Goal: Task Accomplishment & Management: Complete application form

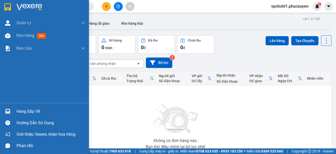
click at [14, 113] on div "Hàng sắp về" at bounding box center [44, 110] width 89 height 11
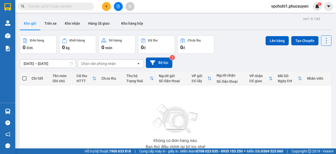
click at [244, 119] on section "Kết quả tìm kiếm ( 0 ) Bộ lọc No Data vpchohl1.phucxuyen 2 [PERSON_NAME] lý gia…" at bounding box center [168, 77] width 336 height 154
click at [119, 7] on icon "file-add" at bounding box center [118, 7] width 4 height 4
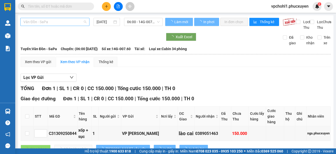
click at [53, 23] on span "Vân Đồn - SaPa" at bounding box center [54, 22] width 63 height 8
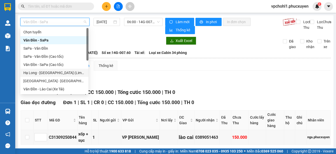
click at [44, 74] on div "Hạ Long - [GEOGRAPHIC_DATA] (Limousine)" at bounding box center [54, 73] width 62 height 6
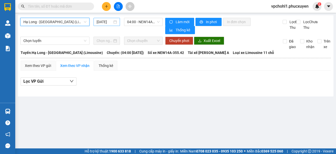
click at [99, 20] on input "[DATE]" at bounding box center [105, 22] width 16 height 6
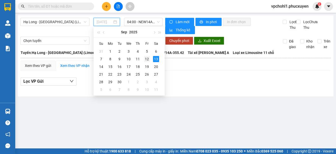
click at [146, 59] on div "12" at bounding box center [147, 59] width 6 height 6
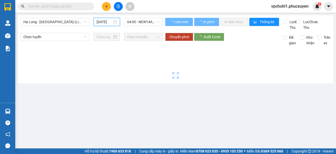
type input "[DATE]"
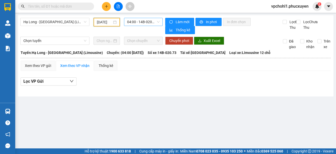
click at [135, 21] on span "04:00 - 14B-020.73" at bounding box center [143, 22] width 33 height 8
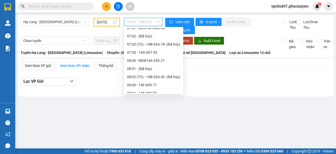
scroll to position [178, 0]
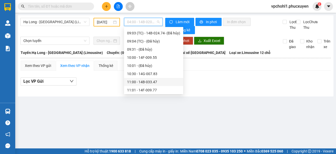
click at [142, 81] on div "11:00 - 14B-033.47" at bounding box center [153, 82] width 53 height 6
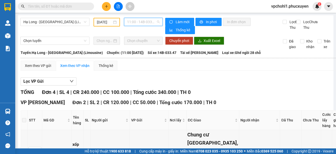
click at [140, 21] on span "11:00 - 14B-033.47" at bounding box center [143, 22] width 33 height 8
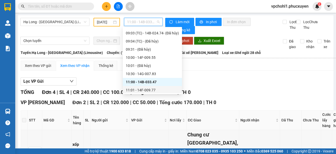
click at [149, 89] on div "11:01 - 14F-009.77" at bounding box center [152, 90] width 53 height 6
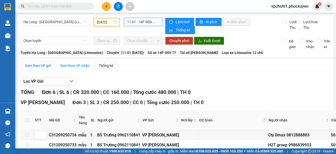
click at [41, 66] on div "Xem theo VP gửi" at bounding box center [38, 66] width 26 height 6
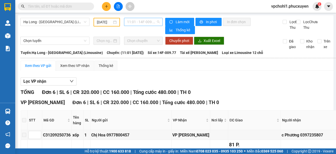
click at [135, 22] on span "11:01 - 14F-009.77" at bounding box center [143, 22] width 33 height 8
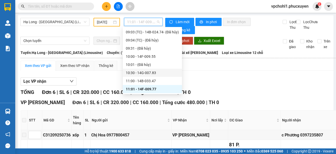
scroll to position [204, 0]
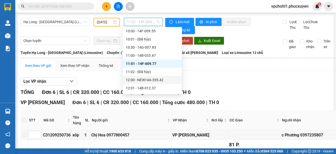
click at [144, 82] on div "12:00 - NEW14A-355.42" at bounding box center [152, 80] width 53 height 6
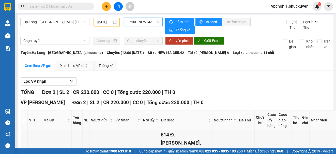
click at [136, 23] on span "12:00 - NEW14A-355.42" at bounding box center [143, 22] width 33 height 8
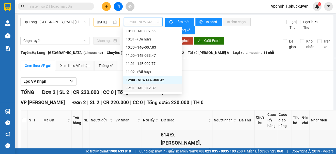
click at [143, 87] on div "12:01 - 14B-012.37" at bounding box center [152, 88] width 53 height 6
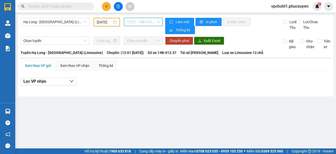
click at [137, 23] on span "12:01 - 14B-012.37" at bounding box center [143, 22] width 33 height 8
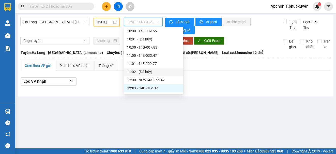
scroll to position [230, 0]
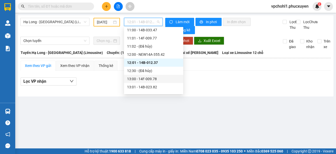
click at [146, 81] on div "13:00 - 14F-009.78" at bounding box center [153, 79] width 53 height 6
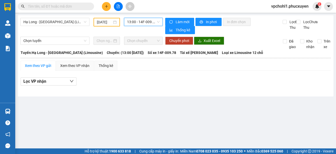
click at [133, 20] on span "13:00 - 14F-009.78" at bounding box center [143, 22] width 33 height 8
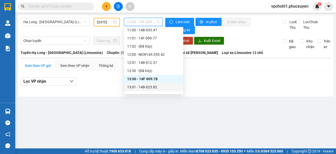
click at [142, 87] on div "13:01 - 14B-023.82" at bounding box center [153, 87] width 53 height 6
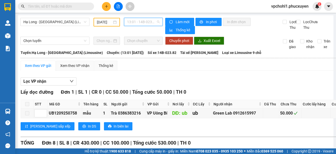
click at [135, 22] on span "13:01 - 14B-023.82" at bounding box center [143, 22] width 33 height 8
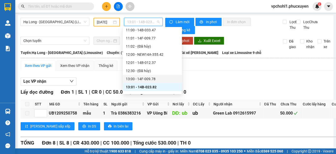
scroll to position [255, 0]
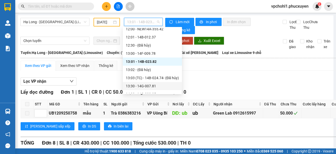
click at [152, 87] on div "13:30 - 14G-007.81" at bounding box center [152, 86] width 53 height 6
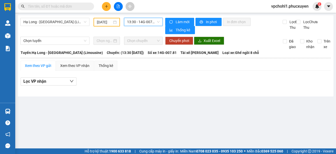
click at [143, 24] on span "13:30 - 14G-007.81" at bounding box center [143, 22] width 33 height 8
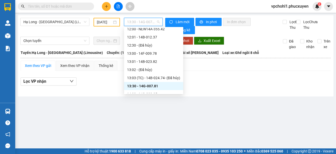
scroll to position [280, 0]
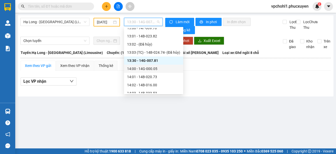
click at [149, 68] on div "14:00 - 14G-000.05" at bounding box center [153, 69] width 53 height 6
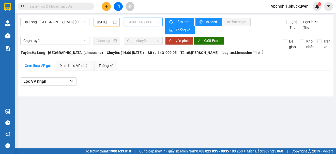
click at [142, 22] on span "14:00 - 14G-000.05" at bounding box center [143, 22] width 33 height 8
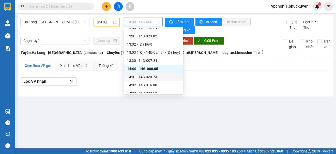
click at [147, 76] on div "14:01 - 14B-020.73" at bounding box center [153, 77] width 53 height 6
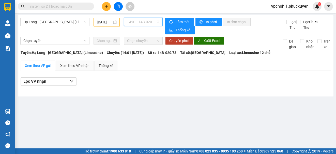
click at [141, 23] on span "14:01 - 14B-020.73" at bounding box center [143, 22] width 33 height 8
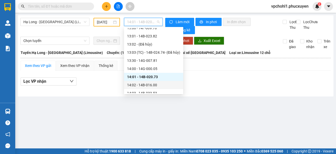
click at [150, 84] on div "14:02 - 14B-016.00" at bounding box center [153, 85] width 53 height 6
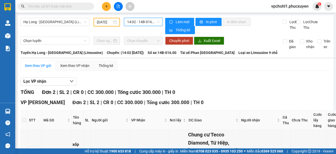
click at [141, 19] on span "14:02 - 14B-016.00" at bounding box center [143, 22] width 33 height 8
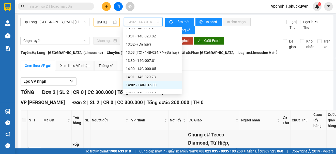
scroll to position [306, 0]
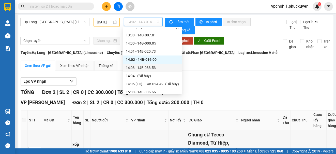
click at [155, 68] on div "14:03 - 14B-033.53" at bounding box center [152, 68] width 53 height 6
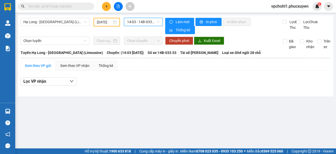
click at [129, 23] on span "14:03 - 14B-033.53" at bounding box center [143, 22] width 33 height 8
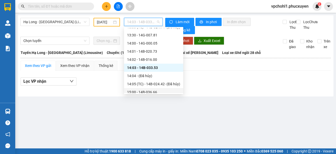
scroll to position [331, 0]
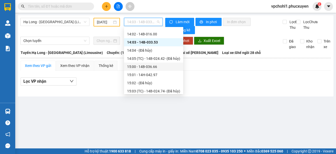
click at [150, 68] on div "15:00 - 14B-036.66" at bounding box center [153, 67] width 53 height 6
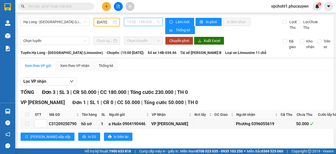
click at [143, 20] on span "15:00 - 14B-036.66" at bounding box center [143, 22] width 33 height 8
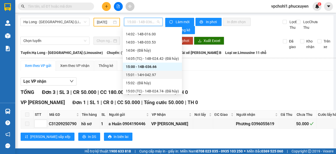
click at [154, 75] on div "15:01 - 14H-042.97" at bounding box center [152, 75] width 53 height 6
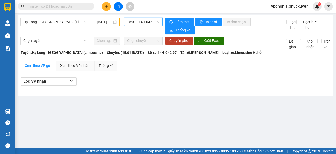
click at [148, 22] on span "15:01 - 14H-042.97" at bounding box center [143, 22] width 33 height 8
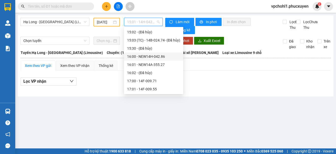
scroll to position [357, 0]
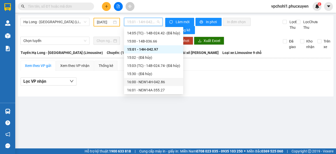
click at [157, 84] on div "16:00 - NEW14H-042.86" at bounding box center [153, 82] width 53 height 6
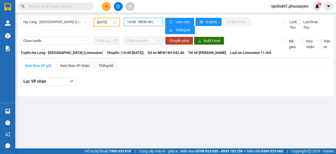
click at [152, 21] on span "16:00 - NEW14H-042.86" at bounding box center [143, 22] width 33 height 8
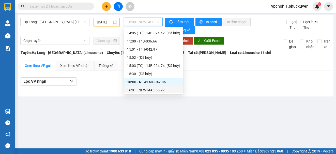
click at [155, 91] on div "16:01 - NEW14A-355.27" at bounding box center [153, 90] width 53 height 6
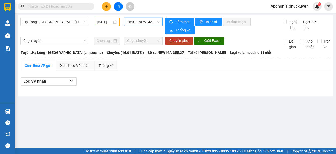
click at [149, 22] on span "16:01 - NEW14A-355.27" at bounding box center [143, 22] width 33 height 8
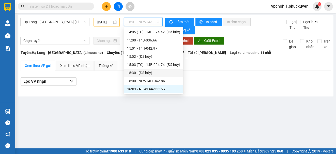
scroll to position [383, 0]
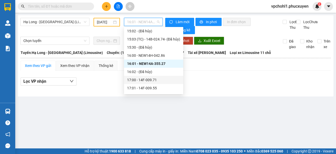
click at [149, 82] on div "17:00 - 14F-009.71" at bounding box center [153, 80] width 53 height 6
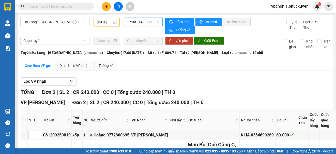
click at [139, 23] on span "17:00 - 14F-009.71" at bounding box center [143, 22] width 33 height 8
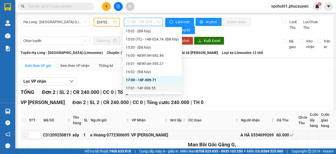
click at [138, 87] on div "17:01 - 14F-009.55" at bounding box center [152, 88] width 53 height 6
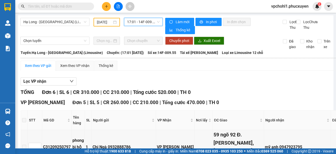
click at [142, 21] on span "17:01 - 14F-009.55" at bounding box center [143, 22] width 33 height 8
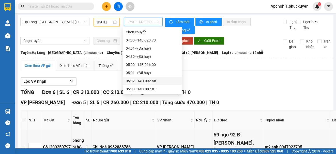
click at [145, 81] on div "05:02 - 14H-092.58" at bounding box center [152, 81] width 53 height 6
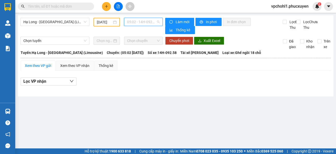
drag, startPoint x: 141, startPoint y: 22, endPoint x: 143, endPoint y: 19, distance: 3.5
click at [142, 20] on span "05:02 - 14H-092.58" at bounding box center [143, 22] width 33 height 8
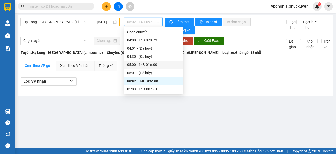
scroll to position [51, 0]
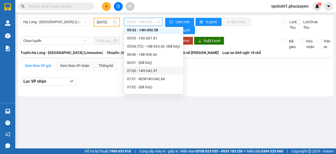
click at [149, 71] on div "07:00 - 14H-042.97" at bounding box center [153, 71] width 53 height 6
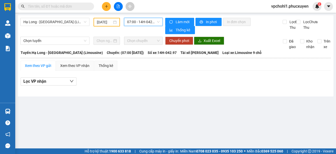
click at [138, 22] on span "07:00 - 14H-042.97" at bounding box center [143, 22] width 33 height 8
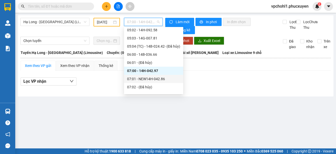
click at [155, 79] on div "07:01 - NEW14H-042.86" at bounding box center [153, 79] width 53 height 6
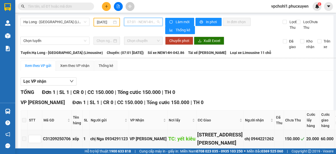
click at [141, 21] on span "07:01 - NEW14H-042.86" at bounding box center [143, 22] width 33 height 8
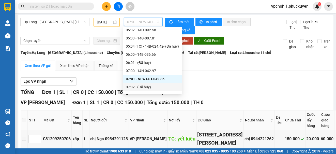
scroll to position [76, 0]
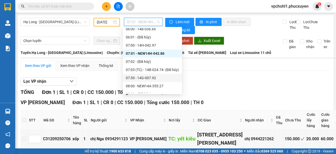
click at [149, 78] on div "07:30 - 14G-007.92" at bounding box center [152, 78] width 53 height 6
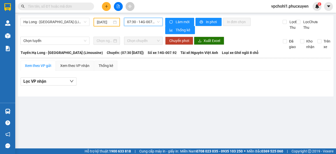
click at [149, 23] on span "07:30 - 14G-007.92" at bounding box center [143, 22] width 33 height 8
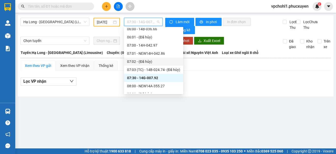
scroll to position [102, 0]
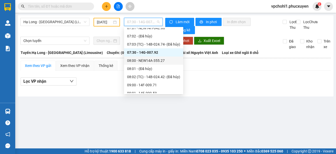
click at [152, 61] on div "08:00 - NEW14A-355.27" at bounding box center [153, 61] width 53 height 6
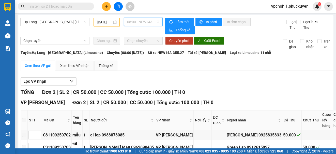
click at [144, 20] on span "08:00 - NEW14A-355.27" at bounding box center [143, 22] width 33 height 8
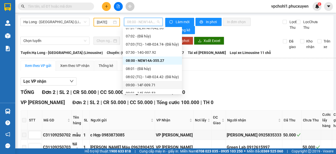
click at [153, 86] on div "09:00 - 14F-009.71" at bounding box center [152, 85] width 53 height 6
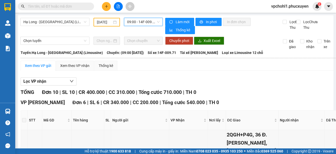
click at [143, 22] on span "09:00 - 14F-009.71" at bounding box center [143, 22] width 33 height 8
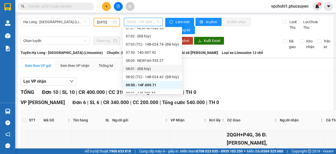
scroll to position [127, 0]
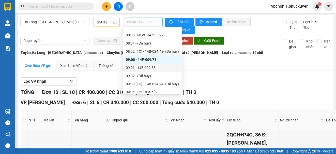
click at [150, 68] on div "09:01 - 14F-009.53" at bounding box center [152, 68] width 53 height 6
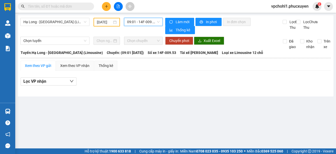
click at [148, 24] on span "09:01 - 14F-009.53" at bounding box center [143, 22] width 33 height 8
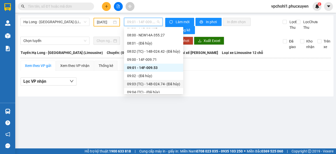
scroll to position [152, 0]
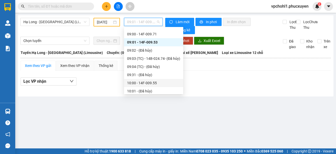
click at [149, 82] on div "10:00 - 14F-009.55" at bounding box center [153, 83] width 53 height 6
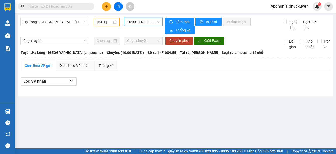
click at [142, 24] on span "10:00 - 14F-009.55" at bounding box center [143, 22] width 33 height 8
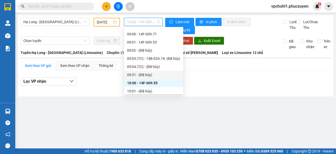
scroll to position [178, 0]
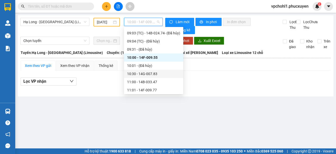
click at [153, 73] on div "10:30 - 14G-007.83" at bounding box center [153, 74] width 53 height 6
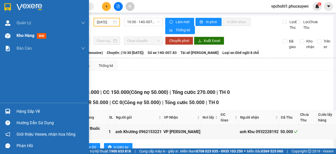
click at [30, 36] on span "Kho hàng" at bounding box center [26, 35] width 18 height 5
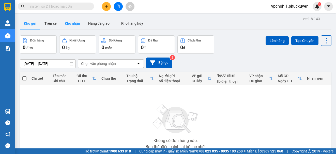
click at [73, 23] on button "Kho nhận" at bounding box center [72, 23] width 23 height 12
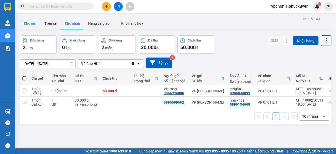
click at [33, 25] on button "Kho gửi" at bounding box center [30, 23] width 21 height 12
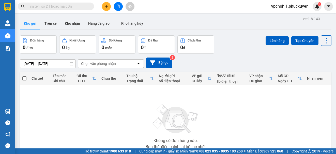
click at [133, 107] on div "Không có đơn hàng nào. Bạn thử điều chỉnh lại bộ lọc nhé!" at bounding box center [175, 125] width 306 height 76
click at [132, 106] on div "Không có đơn hàng nào. Bạn thử điều chỉnh lại bộ lọc nhé!" at bounding box center [175, 125] width 306 height 76
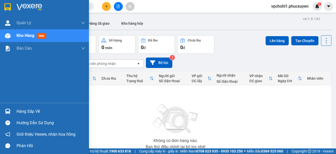
click at [20, 111] on div "Hàng sắp về" at bounding box center [51, 111] width 69 height 8
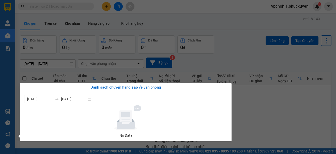
click at [288, 116] on section "Kết quả tìm kiếm ( 0 ) Bộ lọc No Data vpchohl1.phucxuyen 2 [PERSON_NAME] lý gia…" at bounding box center [168, 77] width 336 height 154
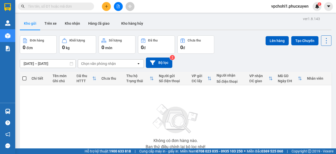
click at [41, 120] on div "Không có đơn hàng nào. Bạn thử điều chỉnh lại bộ lọc nhé!" at bounding box center [175, 125] width 306 height 76
click at [85, 7] on input "text" at bounding box center [58, 7] width 60 height 6
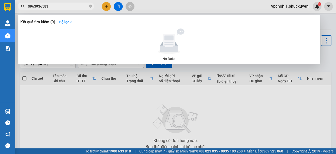
drag, startPoint x: 51, startPoint y: 7, endPoint x: 23, endPoint y: 7, distance: 27.9
click at [24, 7] on div "0963936581" at bounding box center [49, 7] width 99 height 8
type input "0963936581"
click at [105, 6] on div at bounding box center [168, 77] width 336 height 154
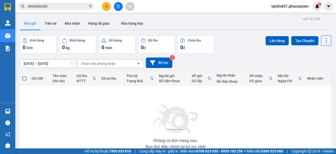
click at [105, 6] on icon "plus" at bounding box center [107, 7] width 4 height 4
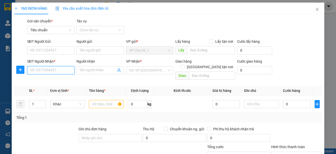
click at [42, 70] on input "SĐT Người Nhận *" at bounding box center [50, 70] width 47 height 8
paste input "0963936581"
type input "0963936581"
click at [90, 71] on input "Người nhận" at bounding box center [97, 70] width 36 height 6
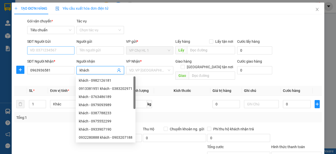
type input "khách"
click at [65, 54] on input "SĐT Người Gửi" at bounding box center [50, 50] width 47 height 8
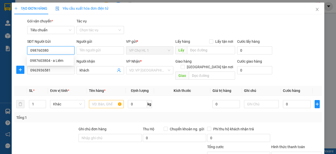
type input "0987603804"
click at [63, 59] on div "0987603804 - a Liêm" at bounding box center [50, 61] width 41 height 6
type input "a Liêm"
checkbox input "true"
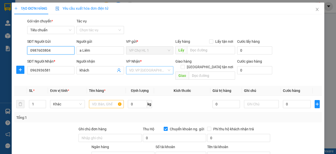
type input "0987603804"
click at [139, 71] on input "search" at bounding box center [148, 70] width 38 height 8
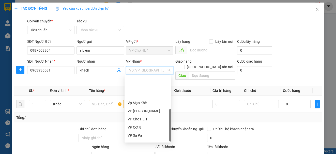
scroll to position [81, 0]
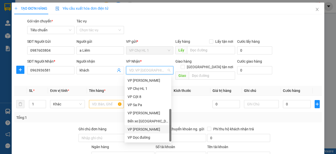
click at [150, 130] on div "VP [PERSON_NAME]" at bounding box center [147, 129] width 41 height 6
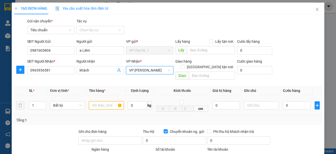
click at [104, 101] on input "text" at bounding box center [106, 105] width 35 height 8
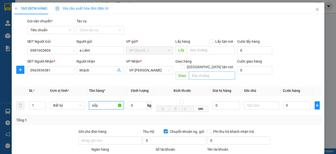
type input "xốp"
click at [185, 65] on span at bounding box center [183, 67] width 4 height 4
click at [184, 65] on input "[GEOGRAPHIC_DATA] tận nơi" at bounding box center [183, 67] width 4 height 4
checkbox input "true"
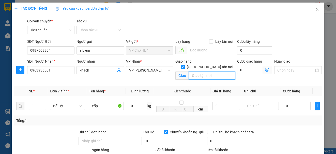
click at [200, 71] on input "text" at bounding box center [212, 75] width 46 height 8
type input "53 [PERSON_NAME],[GEOGRAPHIC_DATA],[GEOGRAPHIC_DATA],[GEOGRAPHIC_DATA]"
click at [282, 44] on div "SĐT Người Gửi 0987603804 Người gửi a Liêm VP gửi * VP Chợ HL 1 Lấy hàng Lấy tận…" at bounding box center [174, 48] width 296 height 18
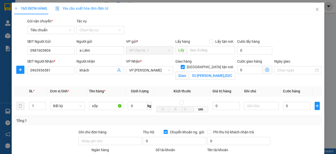
click at [265, 69] on icon "dollar-circle" at bounding box center [267, 70] width 4 height 4
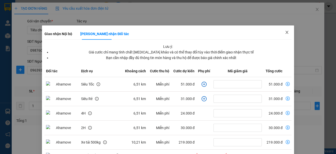
click at [285, 31] on icon "close" at bounding box center [287, 32] width 4 height 4
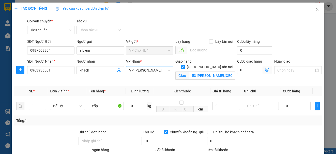
click at [150, 71] on span "VP [PERSON_NAME]" at bounding box center [149, 70] width 41 height 8
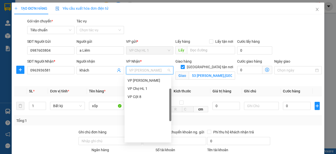
scroll to position [30, 0]
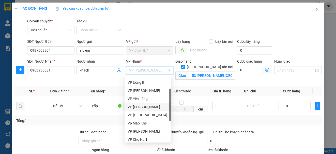
click at [144, 107] on div "VP [PERSON_NAME]" at bounding box center [147, 107] width 41 height 6
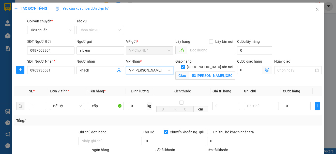
click at [265, 69] on icon "dollar-circle" at bounding box center [267, 70] width 4 height 4
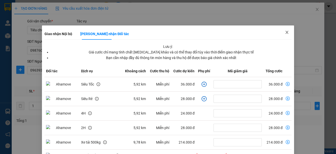
click at [285, 32] on icon "close" at bounding box center [286, 32] width 3 height 3
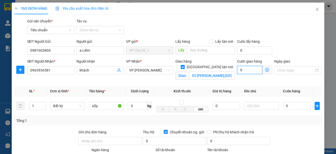
click at [250, 69] on input "0" at bounding box center [249, 70] width 25 height 8
click at [144, 70] on span "VP [PERSON_NAME]" at bounding box center [149, 70] width 41 height 8
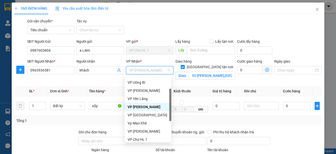
click at [286, 45] on div "SĐT Người Gửi 0987603804 Người gửi a Liêm VP gửi * VP Chợ HL 1 Lấy hàng Lấy tận…" at bounding box center [174, 48] width 296 height 18
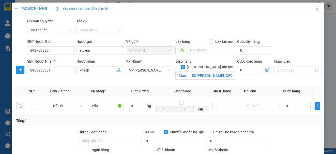
click at [265, 70] on icon "dollar-circle" at bounding box center [267, 70] width 4 height 4
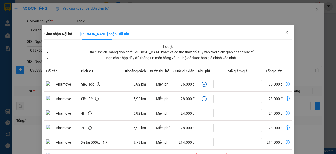
click at [285, 32] on icon "close" at bounding box center [287, 32] width 4 height 4
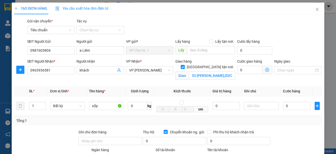
click at [265, 69] on icon "dollar-circle" at bounding box center [267, 70] width 4 height 4
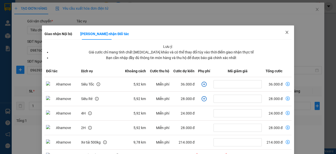
click at [285, 32] on icon "close" at bounding box center [286, 32] width 3 height 3
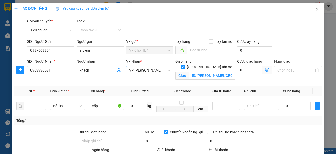
click at [154, 70] on span "VP [PERSON_NAME]" at bounding box center [149, 70] width 41 height 8
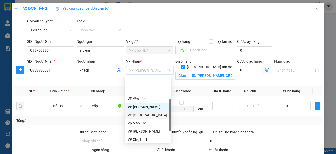
scroll to position [81, 0]
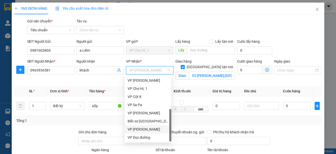
click at [151, 129] on div "VP [PERSON_NAME]" at bounding box center [147, 129] width 41 height 6
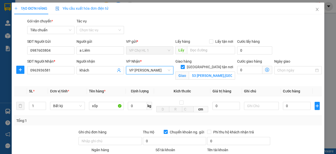
click at [265, 70] on icon "dollar-circle" at bounding box center [267, 70] width 4 height 4
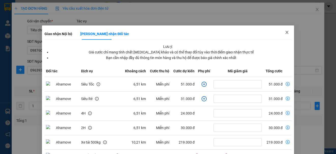
click at [285, 32] on icon "close" at bounding box center [287, 32] width 4 height 4
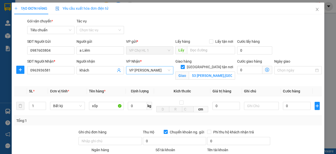
click at [146, 69] on span "VP [PERSON_NAME]" at bounding box center [149, 70] width 41 height 8
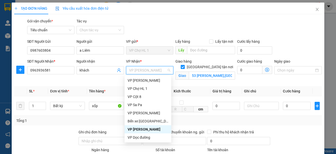
click at [157, 129] on div "VP [PERSON_NAME]" at bounding box center [147, 129] width 41 height 6
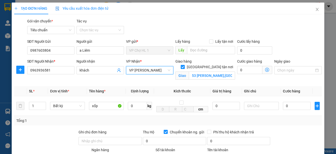
click at [266, 70] on span "Giao nhận Nội bộ Giao nhận Đối tác Lưu ý: Giá cước chỉ mang tính chất [MEDICAL_…" at bounding box center [267, 70] width 10 height 8
click at [265, 68] on icon "dollar-circle" at bounding box center [267, 70] width 4 height 4
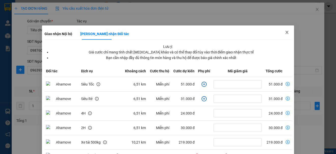
click at [285, 33] on icon "close" at bounding box center [287, 32] width 4 height 4
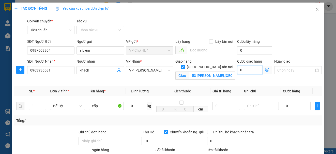
click at [245, 70] on input "0" at bounding box center [249, 70] width 25 height 8
type input "6"
type input "60"
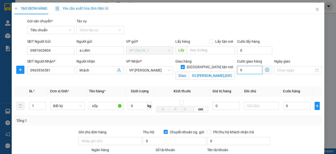
type input "60"
click at [285, 46] on div "SĐT Người Gửi 0987603804 Người gửi a Liêm VP gửi * VP Chợ HL 1 Lấy hàng Lấy tận…" at bounding box center [174, 48] width 296 height 18
type input "60.000"
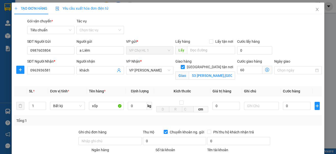
type input "60.000"
click at [288, 107] on input "0" at bounding box center [297, 106] width 28 height 8
type input "7"
type input "60.007"
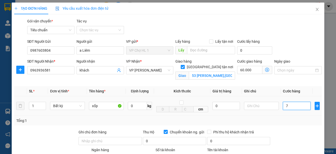
type input "70"
type input "60.070"
type input "7"
type input "60.007"
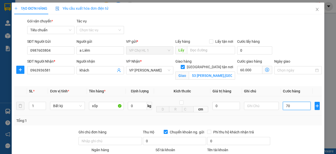
type input "60.007"
type input "0"
type input "60.000"
type input "08"
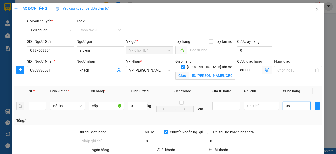
type input "60.008"
type input "080"
type input "60.080"
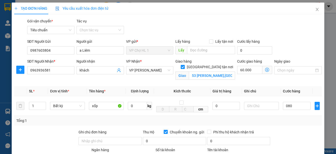
type input "80.000"
type input "140.000"
click at [288, 44] on div "SĐT Người Gửi 0987603804 Người gửi a Liêm VP gửi * VP Chợ HL 1 Lấy hàng Lấy tận…" at bounding box center [174, 48] width 296 height 18
click at [111, 107] on input "xốp" at bounding box center [106, 106] width 35 height 8
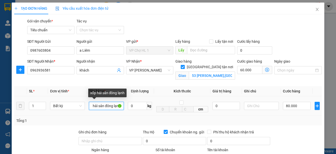
scroll to position [0, 7]
type input "xốp hải sản đông lạnh"
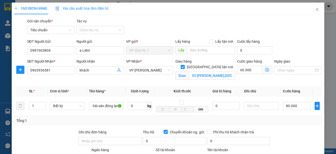
click at [288, 52] on div "SĐT Người Gửi 0987603804 Người gửi a Liêm VP gửi * VP Chợ HL 1 Lấy hàng Lấy tận…" at bounding box center [174, 48] width 296 height 18
click at [265, 71] on icon "dollar-circle" at bounding box center [267, 70] width 4 height 4
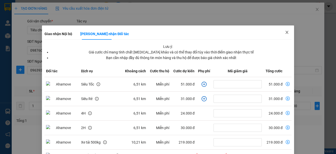
click at [285, 33] on icon "close" at bounding box center [287, 32] width 4 height 4
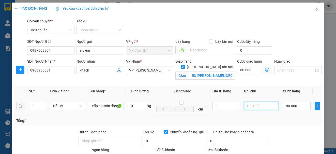
click at [252, 108] on input "text" at bounding box center [261, 106] width 35 height 8
type input "ship trước 15h"
click at [307, 36] on div "Transit Pickup Surcharge Ids Transit Deliver Surcharge Ids Transit Deliver Surc…" at bounding box center [167, 124] width 307 height 212
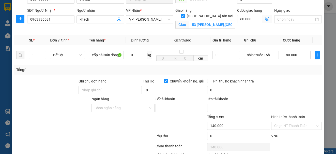
click at [265, 18] on icon "dollar-circle" at bounding box center [267, 19] width 4 height 4
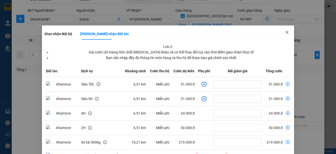
click at [285, 32] on icon "close" at bounding box center [287, 32] width 4 height 4
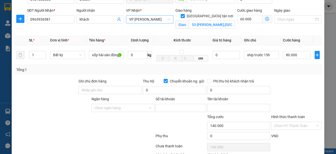
click at [160, 20] on span "VP [PERSON_NAME]" at bounding box center [149, 19] width 41 height 8
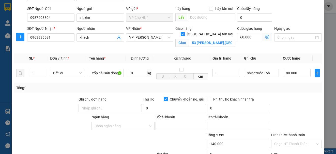
scroll to position [29, 0]
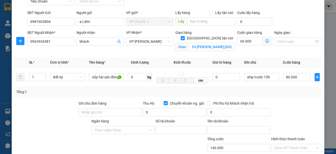
click at [265, 41] on icon "dollar-circle" at bounding box center [267, 41] width 4 height 4
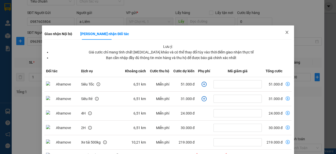
click at [285, 31] on icon "close" at bounding box center [287, 32] width 4 height 4
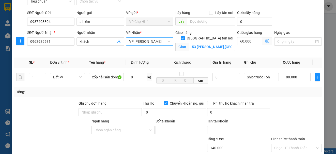
click at [150, 40] on span "VP [PERSON_NAME]" at bounding box center [149, 42] width 41 height 8
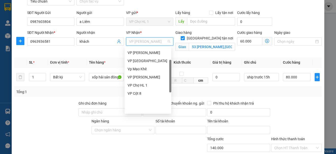
scroll to position [30, 0]
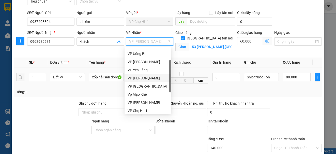
drag, startPoint x: 147, startPoint y: 79, endPoint x: 145, endPoint y: 79, distance: 2.6
click at [147, 79] on div "VP [PERSON_NAME]" at bounding box center [147, 78] width 41 height 6
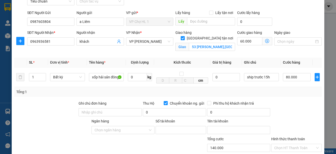
click at [265, 41] on icon "dollar-circle" at bounding box center [267, 41] width 4 height 4
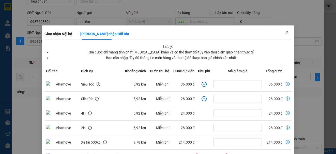
click at [285, 34] on icon "close" at bounding box center [286, 32] width 3 height 3
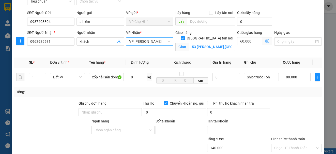
click at [156, 41] on span "VP [PERSON_NAME]" at bounding box center [149, 42] width 41 height 8
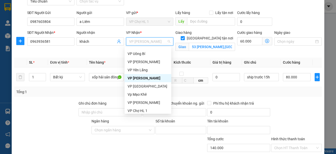
click at [265, 39] on icon "dollar-circle" at bounding box center [267, 41] width 4 height 4
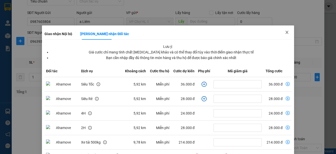
click at [285, 33] on icon "close" at bounding box center [287, 32] width 4 height 4
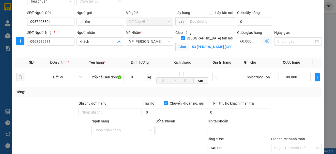
click at [265, 40] on icon "dollar-circle" at bounding box center [267, 41] width 4 height 4
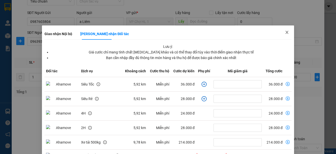
click at [285, 32] on icon "close" at bounding box center [287, 32] width 4 height 4
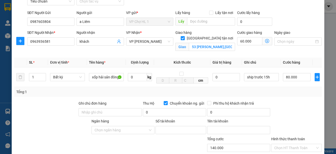
scroll to position [79, 0]
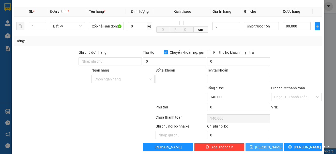
click at [270, 147] on button "[PERSON_NAME]" at bounding box center [264, 147] width 38 height 8
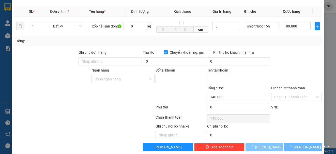
checkbox input "false"
type input "0"
checkbox input "false"
type input "0"
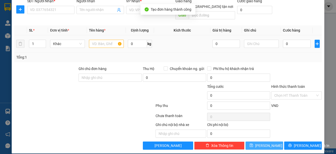
scroll to position [0, 0]
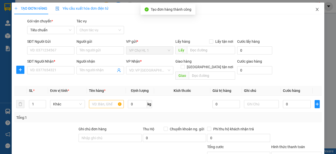
click at [315, 9] on icon "close" at bounding box center [317, 9] width 4 height 4
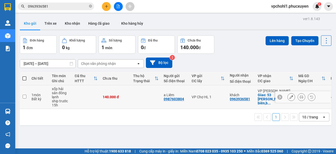
click at [289, 96] on icon at bounding box center [291, 97] width 4 height 4
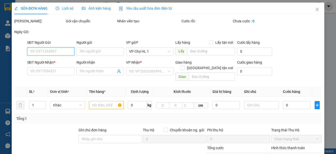
type input "0987603804"
type input "a Liêm"
type input "0963936581"
type input "khách"
checkbox input "true"
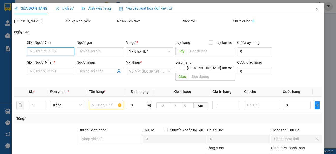
type input "53 [PERSON_NAME],[GEOGRAPHIC_DATA],[GEOGRAPHIC_DATA],[GEOGRAPHIC_DATA]"
checkbox input "true"
type input "140.000"
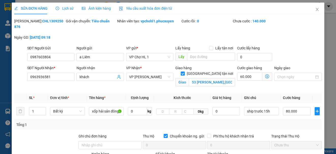
click at [265, 76] on icon "dollar-circle" at bounding box center [267, 76] width 4 height 4
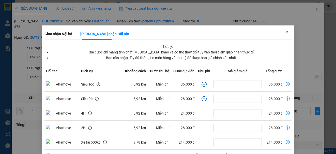
click at [285, 32] on icon "close" at bounding box center [287, 32] width 4 height 4
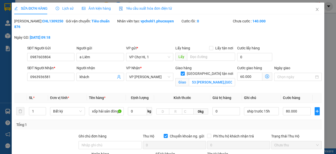
click at [265, 75] on icon "dollar-circle" at bounding box center [267, 76] width 4 height 4
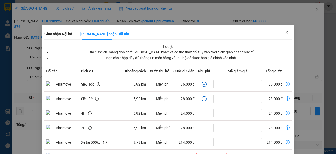
click at [285, 31] on icon "close" at bounding box center [287, 32] width 4 height 4
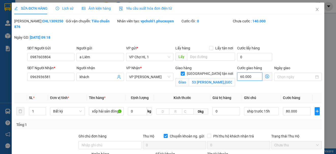
click at [255, 78] on input "60.000" at bounding box center [249, 76] width 25 height 8
type input "56"
type input "80.056"
type input "80.005"
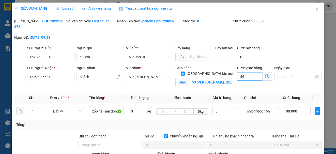
type input "80.005"
type input "5"
type input "80.050"
type input "50"
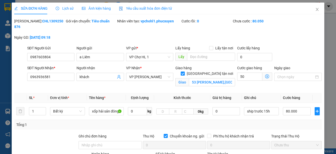
type input "130.000"
type input "50.000"
click at [283, 51] on div "SĐT Người Gửi 0987603804 Người gửi a Liêm VP gửi * VP Chợ HL 1 Lấy hàng Lấy tận…" at bounding box center [174, 54] width 296 height 18
click at [302, 114] on input "80.000" at bounding box center [297, 111] width 28 height 8
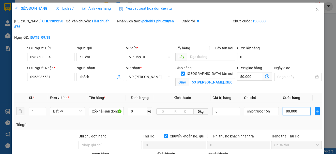
type input "50.009"
type input "9"
type input "50.090"
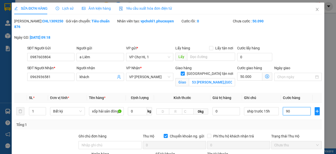
type input "90"
type input "140.000"
type input "90.000"
click at [288, 56] on div "SĐT Người Gửi 0987603804 Người gửi a Liêm VP gửi * VP Chợ HL 1 Lấy hàng Lấy tận…" at bounding box center [174, 54] width 296 height 18
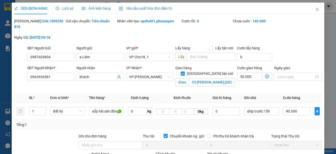
scroll to position [51, 0]
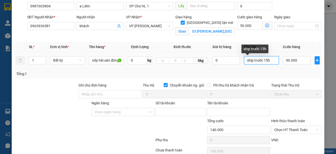
drag, startPoint x: 268, startPoint y: 60, endPoint x: 251, endPoint y: 58, distance: 17.1
click at [251, 58] on input "ship trước 15h" at bounding box center [261, 60] width 35 height 8
type input "ship gấp"
click at [284, 129] on span "Chọn HT Thanh Toán" at bounding box center [296, 130] width 44 height 8
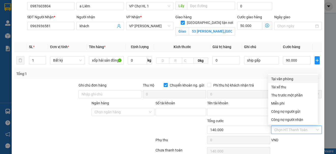
click at [284, 81] on div "Tại văn phòng" at bounding box center [293, 79] width 44 height 6
type input "0"
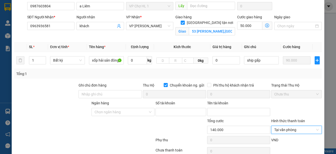
scroll to position [91, 0]
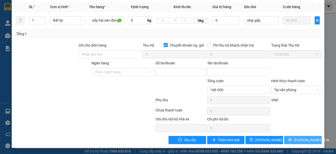
click at [290, 140] on icon "printer" at bounding box center [289, 139] width 3 height 3
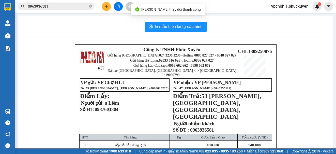
scroll to position [51, 0]
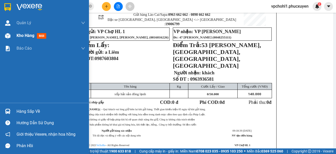
click at [23, 38] on div "Kho hàng mới" at bounding box center [33, 35] width 32 height 6
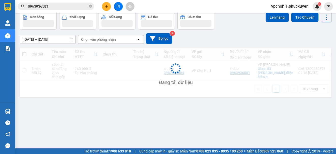
scroll to position [23, 0]
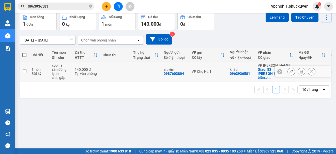
click at [25, 70] on input "checkbox" at bounding box center [25, 71] width 4 height 4
checkbox input "true"
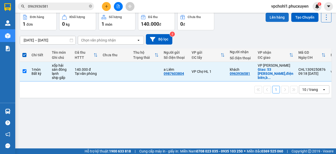
click at [268, 16] on button "Lên hàng" at bounding box center [276, 17] width 23 height 9
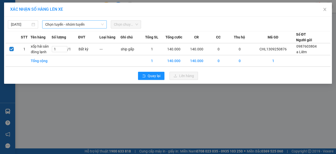
click at [64, 25] on span "Chọn tuyến - nhóm tuyến" at bounding box center [74, 25] width 58 height 8
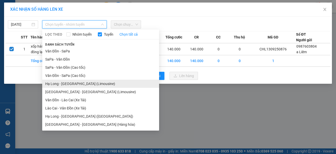
click at [79, 85] on li "Hạ Long - [GEOGRAPHIC_DATA] (Limousine)" at bounding box center [100, 83] width 117 height 8
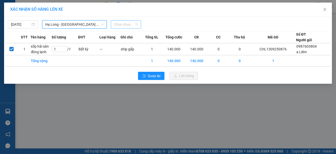
click at [121, 26] on span "Chọn chuyến" at bounding box center [126, 25] width 24 height 8
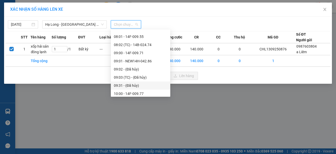
scroll to position [178, 0]
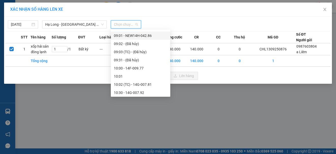
click at [135, 38] on div "09:01 - NEW14H-042.86" at bounding box center [140, 36] width 53 height 6
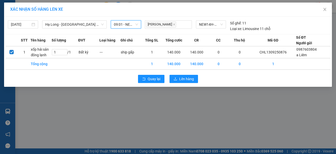
click at [135, 24] on span "09:01 - NEW14H-042.86" at bounding box center [126, 25] width 24 height 8
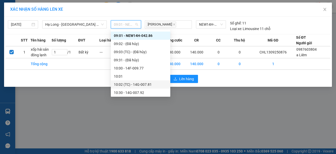
click at [135, 84] on div "10:02 (TC) - 14G-007.81" at bounding box center [140, 85] width 53 height 6
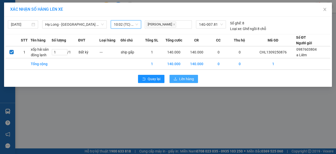
click at [185, 80] on span "Lên hàng" at bounding box center [186, 79] width 15 height 6
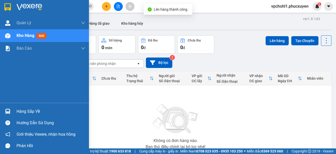
click at [16, 111] on div "Hàng sắp về" at bounding box center [44, 110] width 89 height 11
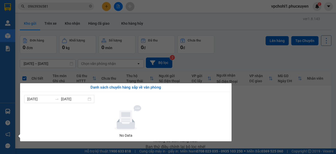
click at [248, 104] on section "Kết quả tìm kiếm ( 0 ) Bộ lọc No Data 0963936581 vpchohl1.phucxuyen 2 [PERSON_N…" at bounding box center [168, 77] width 336 height 154
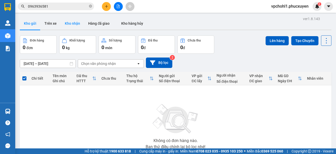
click at [78, 25] on button "Kho nhận" at bounding box center [72, 23] width 23 height 12
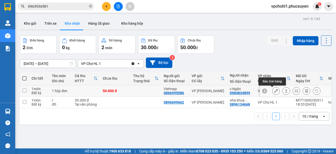
click at [274, 91] on icon at bounding box center [276, 91] width 4 height 4
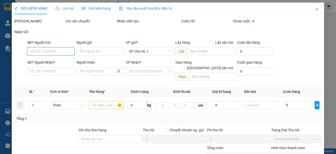
type input "0866995086"
type input "Vietmap"
type input "0984834899"
type input "c Ngân"
type input "50.000"
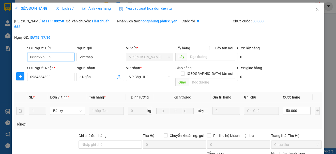
scroll to position [51, 0]
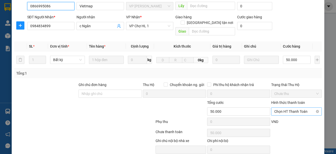
click at [275, 113] on span "Chọn HT Thanh Toán" at bounding box center [296, 111] width 44 height 8
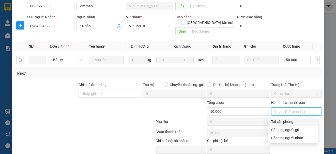
click at [272, 122] on div "Tại văn phòng" at bounding box center [293, 122] width 44 height 6
type input "0"
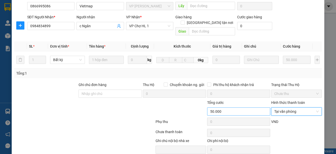
scroll to position [72, 0]
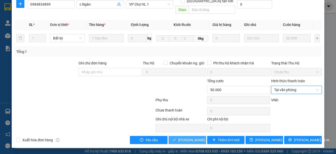
click at [194, 141] on span "[PERSON_NAME] và Giao hàng" at bounding box center [202, 140] width 49 height 6
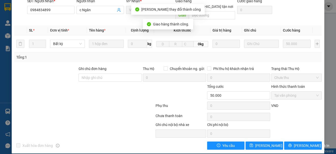
scroll to position [0, 0]
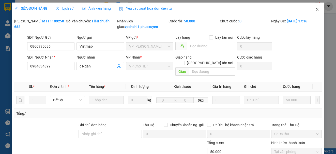
click at [315, 9] on icon "close" at bounding box center [317, 9] width 4 height 4
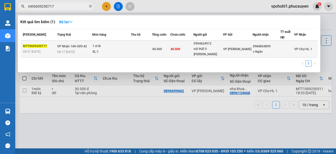
type input "mtt0609250717"
click at [170, 51] on div "40.000" at bounding box center [161, 49] width 18 height 6
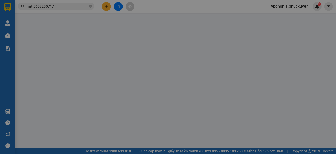
type input "0904624912"
type input "nội thất ô [PERSON_NAME]"
type input "0984834899"
type input "c Ngân"
type input "40.000"
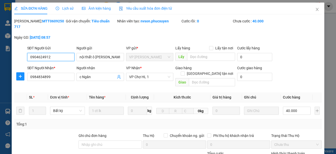
scroll to position [67, 0]
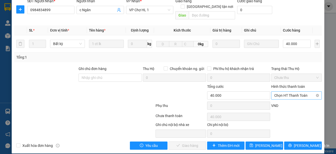
click at [287, 92] on span "Chọn HT Thanh Toán" at bounding box center [296, 95] width 44 height 8
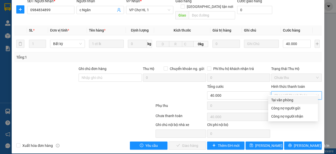
click at [281, 102] on div "Tại văn phòng" at bounding box center [293, 100] width 44 height 6
type input "0"
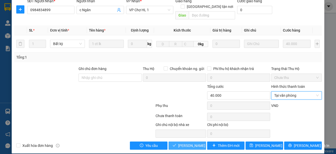
click at [190, 142] on button "[PERSON_NAME] và Giao hàng" at bounding box center [187, 145] width 38 height 8
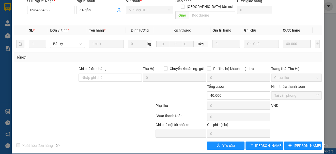
scroll to position [0, 0]
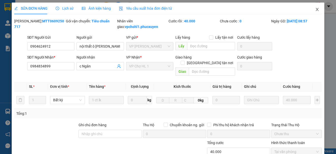
click at [312, 7] on span "Close" at bounding box center [317, 10] width 14 height 14
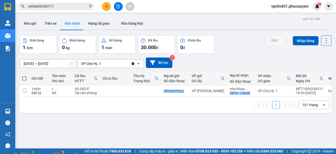
click at [93, 153] on img at bounding box center [91, 156] width 3 height 3
click at [107, 6] on icon "plus" at bounding box center [106, 6] width 3 height 0
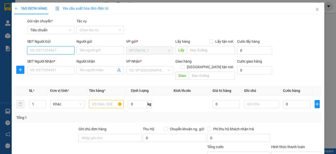
click at [52, 52] on input "SĐT Người Gửi" at bounding box center [50, 50] width 47 height 8
type input "0394775678"
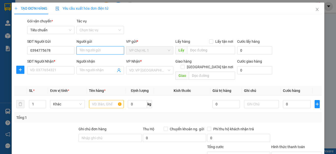
click at [85, 51] on input "Người gửi" at bounding box center [99, 50] width 47 height 8
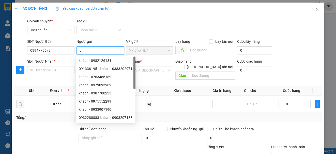
type input "c"
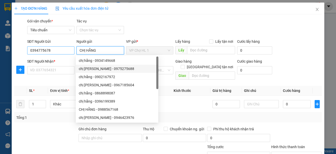
type input "CHỊ HẰNG"
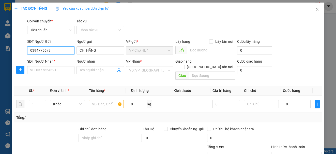
drag, startPoint x: 52, startPoint y: 50, endPoint x: 12, endPoint y: 50, distance: 39.1
click at [12, 50] on div "TẠO ĐƠN HÀNG Yêu cầu xuất hóa đơn điện tử Transit Pickup Surcharge Ids Transit …" at bounding box center [168, 108] width 312 height 211
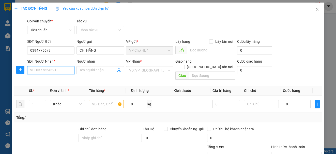
click at [50, 73] on input "SĐT Người Nhận *" at bounding box center [50, 70] width 47 height 8
paste input "0394775678"
type input "0394775678"
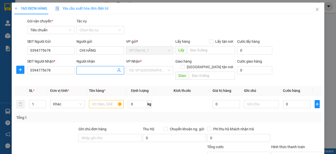
click at [100, 69] on input "Người nhận" at bounding box center [97, 70] width 36 height 6
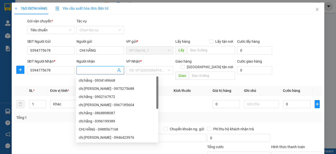
paste input "0394775678"
type input "0394775678"
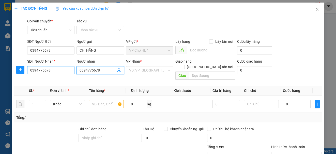
drag, startPoint x: 99, startPoint y: 69, endPoint x: 73, endPoint y: 69, distance: 25.9
click at [73, 69] on div "SĐT Người Nhận * 0394775678 Người nhận 0394775678 0394775678 VP Nhận * VD: VP […" at bounding box center [174, 69] width 296 height 23
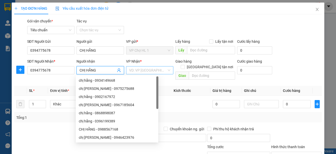
type input "CHỊ HẰNG"
click at [150, 70] on input "search" at bounding box center [148, 70] width 38 height 8
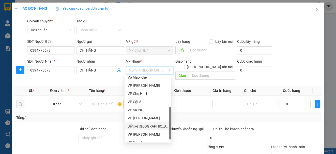
scroll to position [81, 0]
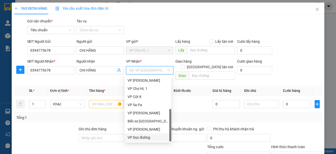
drag, startPoint x: 142, startPoint y: 136, endPoint x: 153, endPoint y: 123, distance: 16.7
click at [142, 136] on div "VP Dọc đường" at bounding box center [147, 137] width 41 height 6
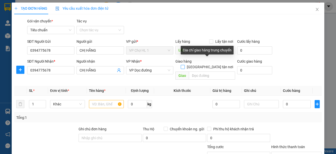
drag, startPoint x: 208, startPoint y: 61, endPoint x: 200, endPoint y: 73, distance: 14.0
click at [184, 65] on input "[GEOGRAPHIC_DATA] tận nơi" at bounding box center [183, 67] width 4 height 4
checkbox input "true"
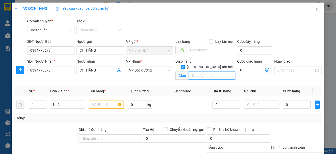
click at [200, 73] on input "text" at bounding box center [212, 75] width 46 height 8
type input "[GEOGRAPHIC_DATA],[GEOGRAPHIC_DATA],[GEOGRAPHIC_DATA]"
click at [96, 106] on input "text" at bounding box center [106, 104] width 35 height 8
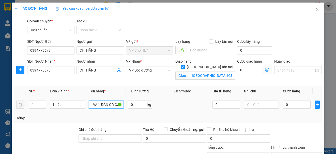
scroll to position [0, 81]
type input "1 XE CÚP ĐIỆN KÈM CK BIỂN SỐ 14 - MĐ 1 110.43 VÀ 1 ĐÀN OR GAN"
click at [285, 46] on div "SĐT Người Gửi 0394775678 Người gửi CHỊ [PERSON_NAME] VP gửi * VP Chợ HL 1 Lấy h…" at bounding box center [174, 48] width 296 height 18
click at [246, 72] on input "0" at bounding box center [249, 70] width 25 height 8
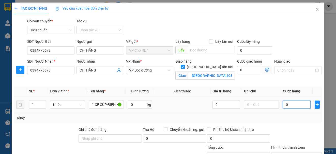
click at [290, 106] on input "0" at bounding box center [297, 104] width 28 height 8
type input "4"
type input "48"
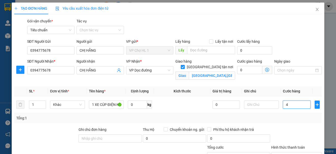
type input "48"
type input "480"
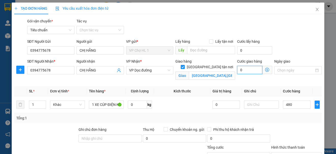
type input "480.000"
click at [245, 67] on input "0" at bounding box center [249, 70] width 25 height 8
type input "7"
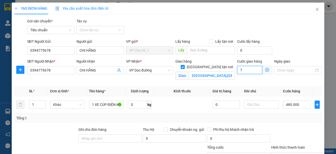
type input "480.007"
type input "480.070"
type input "70"
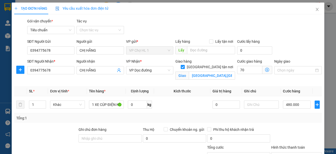
click at [294, 44] on div "SĐT Người Gửi 0394775678 Người gửi CHỊ [PERSON_NAME] VP gửi * VP Chợ HL 1 Lấy h…" at bounding box center [174, 48] width 296 height 18
type input "550.000"
type input "70.000"
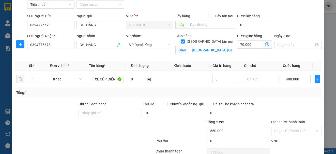
scroll to position [66, 0]
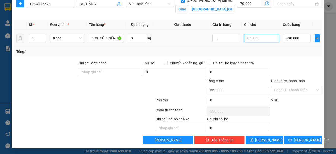
click at [261, 40] on input "text" at bounding box center [261, 38] width 35 height 8
type input "LXE THU"
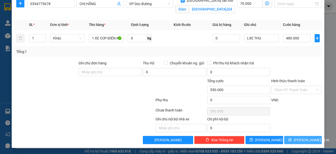
click at [300, 141] on span "[PERSON_NAME] và In" at bounding box center [312, 140] width 36 height 6
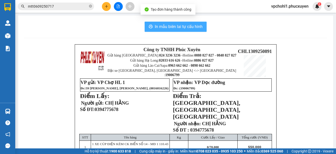
click at [191, 27] on span "In mẫu biên lai tự cấu hình" at bounding box center [179, 26] width 48 height 6
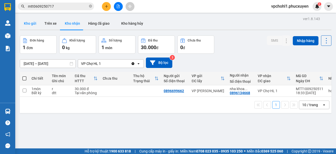
click at [33, 22] on button "Kho gửi" at bounding box center [30, 23] width 21 height 12
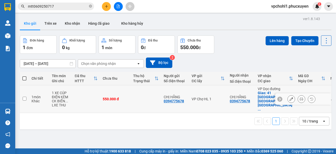
click at [289, 97] on icon at bounding box center [291, 99] width 4 height 4
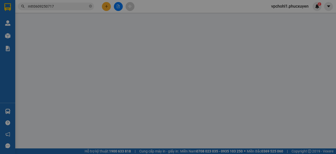
type input "0394775678"
type input "CHỊ HẰNG"
type input "0394775678"
type input "CHỊ HẰNG"
checkbox input "true"
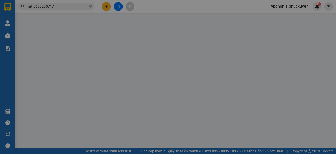
type input "[GEOGRAPHIC_DATA],[GEOGRAPHIC_DATA],[GEOGRAPHIC_DATA]"
type input "550.000"
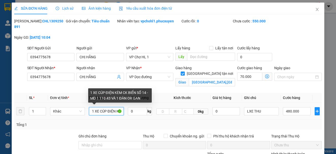
drag, startPoint x: 90, startPoint y: 111, endPoint x: 114, endPoint y: 111, distance: 23.1
click at [114, 111] on input "1 XE CÚP ĐIỆN KÈM CK BIỂN SỐ 14 - MĐ 1 110.43 VÀ 1 ĐÀN OR GAN" at bounding box center [106, 111] width 35 height 8
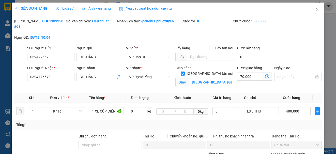
click at [287, 54] on div "SĐT Người Gửi 0394775678 Người gửi CHỊ [PERSON_NAME] VP gửi * VP Chợ HL 1 Lấy h…" at bounding box center [174, 54] width 296 height 18
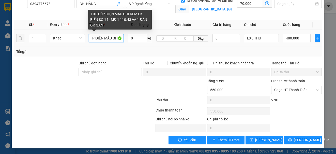
scroll to position [0, 17]
drag, startPoint x: 90, startPoint y: 38, endPoint x: 110, endPoint y: 39, distance: 19.3
click at [110, 39] on input "1 XE CÚP ĐIỆN MÀU GHI KÈM CK BIỂN SỐ 14 - MĐ 1 110.43 VÀ 1 ĐÀN OR GAN" at bounding box center [106, 38] width 35 height 8
click at [114, 38] on input "1 XE CÚP ĐIỆN MÀU GHI KÈM CK BIỂN SỐ 14 - MĐ 1 110.43 VÀ 1 ĐÀN OR GAN" at bounding box center [106, 38] width 35 height 8
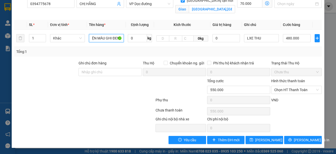
scroll to position [0, 20]
type input "1 XE CÚP ĐIỆN MÀU GHI ĐEN KÈM CK BIỂN SỐ 14 - MĐ 1 110.43 VÀ 1 ĐÀN OR GAN"
click at [119, 85] on div at bounding box center [129, 87] width 51 height 18
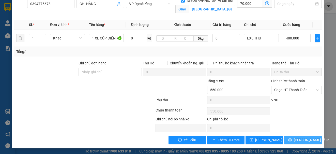
click at [295, 140] on span "[PERSON_NAME] và In" at bounding box center [312, 140] width 36 height 6
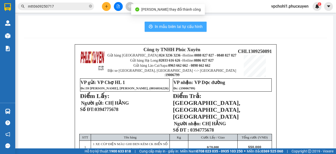
click at [189, 27] on span "In mẫu biên lai tự cấu hình" at bounding box center [179, 26] width 48 height 6
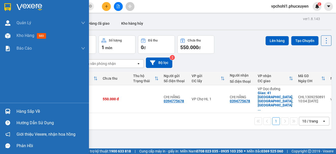
click at [20, 111] on div "Hàng sắp về" at bounding box center [51, 111] width 69 height 8
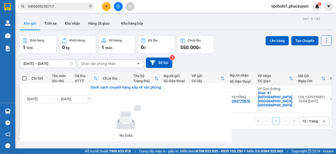
click at [269, 131] on section "Kết quả tìm kiếm ( 1 ) Bộ lọc Mã ĐH Trạng thái Món hàng Thu hộ Tổng cước Chưa c…" at bounding box center [168, 77] width 336 height 154
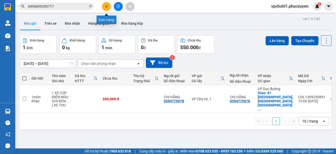
click at [105, 5] on icon "plus" at bounding box center [107, 7] width 4 height 4
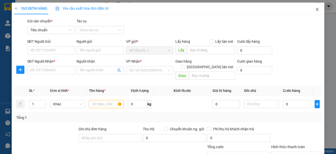
click at [315, 8] on icon "close" at bounding box center [317, 9] width 4 height 4
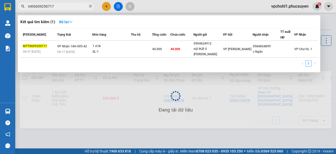
drag, startPoint x: 59, startPoint y: 6, endPoint x: 29, endPoint y: 6, distance: 29.5
click at [29, 6] on input "mtt0609250717" at bounding box center [58, 7] width 60 height 6
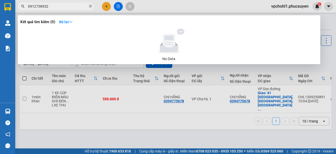
drag, startPoint x: 51, startPoint y: 5, endPoint x: 19, endPoint y: 5, distance: 31.5
click at [19, 5] on span "0912738932" at bounding box center [56, 7] width 76 height 8
type input "0912738932"
click at [104, 7] on div at bounding box center [168, 77] width 336 height 154
click at [104, 7] on button at bounding box center [106, 6] width 9 height 9
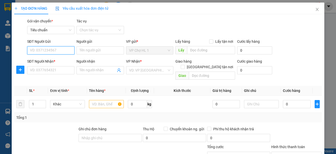
click at [58, 50] on input "SĐT Người Gửi" at bounding box center [50, 50] width 47 height 8
paste input "0912738932"
type input "0912738932"
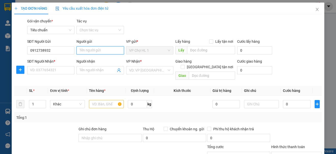
click at [89, 53] on input "Người gửi" at bounding box center [99, 50] width 47 height 8
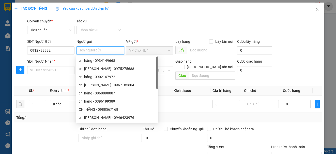
type input "V"
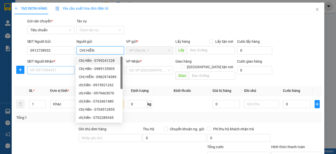
type input "CHỊ HIỀN"
click at [46, 69] on input "SĐT Người Nhận *" at bounding box center [50, 70] width 47 height 8
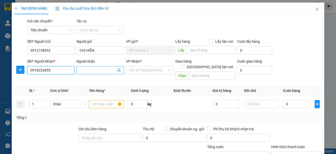
type input "0918226855"
click at [84, 71] on input "Người nhận" at bounding box center [97, 70] width 36 height 6
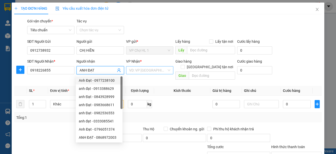
type input "ANH ĐẠT"
click at [145, 71] on input "search" at bounding box center [148, 70] width 38 height 8
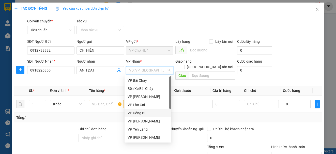
scroll to position [51, 0]
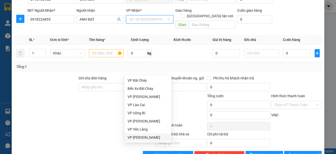
drag, startPoint x: 143, startPoint y: 136, endPoint x: 144, endPoint y: 124, distance: 12.5
click at [143, 136] on div "VP [PERSON_NAME]" at bounding box center [147, 137] width 41 height 6
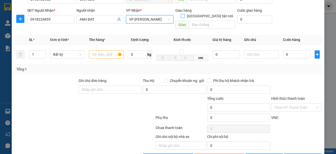
click at [184, 14] on input "[GEOGRAPHIC_DATA] tận nơi" at bounding box center [183, 16] width 4 height 4
checkbox input "true"
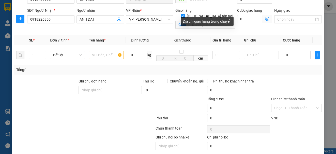
click at [204, 19] on div "Địa chỉ giao hàng trung chuyển" at bounding box center [207, 21] width 53 height 9
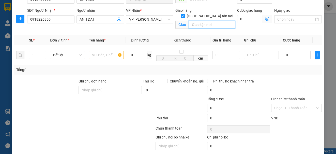
click at [203, 21] on input "text" at bounding box center [212, 25] width 46 height 8
type input "31- 33 HÀNG ĐỒNG,HOÀN KIẾM,[GEOGRAPHIC_DATA]"
click at [265, 18] on icon "dollar-circle" at bounding box center [267, 19] width 4 height 4
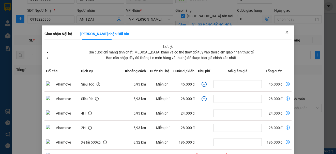
drag, startPoint x: 283, startPoint y: 31, endPoint x: 261, endPoint y: 38, distance: 23.2
click at [285, 31] on icon "close" at bounding box center [287, 32] width 4 height 4
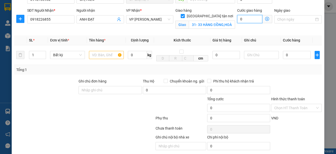
click at [244, 19] on input "0" at bounding box center [249, 19] width 25 height 8
type input "6"
type input "60"
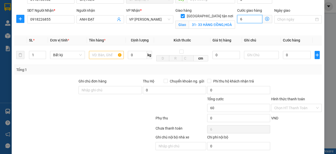
type input "60"
type input "60.000"
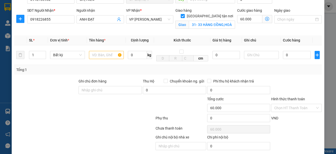
click at [297, 57] on input "0" at bounding box center [297, 55] width 28 height 8
click at [265, 19] on icon "dollar-circle" at bounding box center [267, 19] width 4 height 4
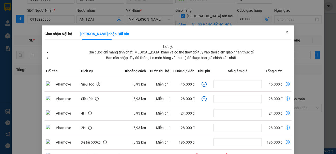
click at [287, 32] on span "Close" at bounding box center [287, 32] width 14 height 14
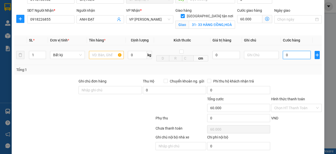
type input "6"
type input "60.006"
type input "60"
type input "60.060"
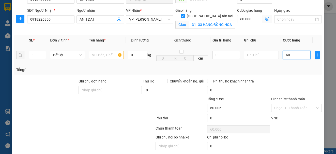
type input "60.060"
type input "60.000"
type input "120.000"
click at [100, 51] on input "text" at bounding box center [106, 55] width 35 height 8
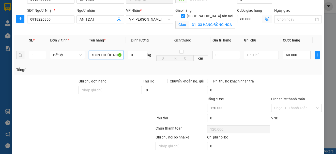
scroll to position [0, 16]
type input "HỘP CARTON THUỐC NHỎ"
click at [298, 76] on div "Transit Pickup Surcharge Ids Transit Deliver Surcharge Ids Transit Deliver Surc…" at bounding box center [167, 64] width 307 height 194
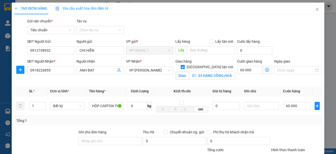
scroll to position [69, 0]
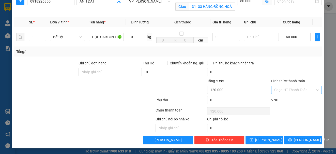
click at [286, 92] on input "Hình thức thanh toán" at bounding box center [294, 90] width 41 height 8
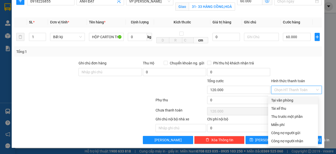
click at [282, 103] on div "Tại văn phòng" at bounding box center [293, 100] width 50 height 8
type input "0"
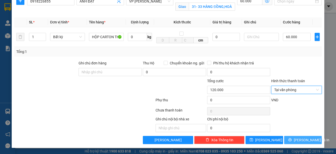
click at [291, 138] on icon "printer" at bounding box center [290, 140] width 4 height 4
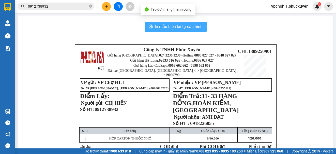
click at [174, 27] on span "In mẫu biên lai tự cấu hình" at bounding box center [179, 26] width 48 height 6
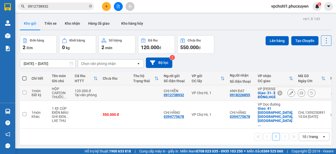
click at [299, 92] on icon at bounding box center [301, 93] width 4 height 4
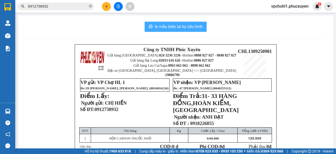
click at [182, 27] on span "In mẫu biên lai tự cấu hình" at bounding box center [179, 26] width 48 height 6
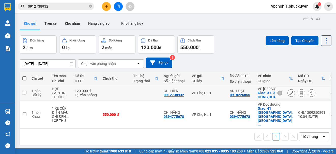
click at [289, 93] on icon at bounding box center [291, 93] width 4 height 4
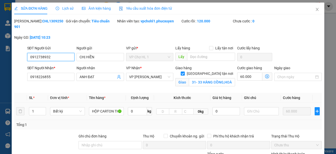
type input "0912738932"
type input "CHỊ HIỀN"
type input "0918226855"
type input "ANH ĐẠT"
checkbox input "true"
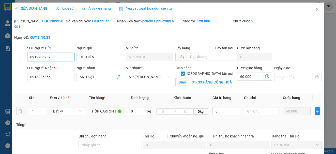
type input "31- 33 HÀNG ĐỒNG,HOÀN KIẾM,[GEOGRAPHIC_DATA]"
type input "120.000"
click at [315, 10] on icon "close" at bounding box center [317, 9] width 4 height 4
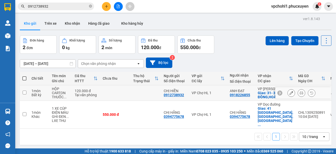
click at [24, 93] on input "checkbox" at bounding box center [25, 92] width 4 height 4
checkbox input "true"
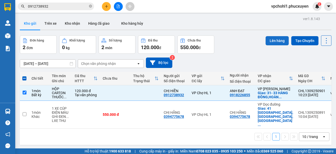
click at [275, 44] on button "Lên hàng" at bounding box center [276, 40] width 23 height 9
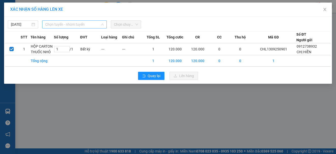
click at [86, 23] on span "Chọn tuyến - nhóm tuyến" at bounding box center [74, 25] width 58 height 8
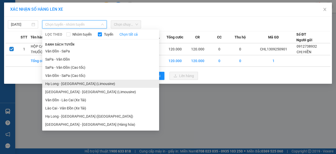
click at [92, 85] on li "Hạ Long - [GEOGRAPHIC_DATA] (Limousine)" at bounding box center [100, 83] width 117 height 8
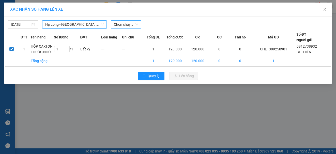
click at [125, 24] on span "Chọn chuyến" at bounding box center [126, 25] width 24 height 8
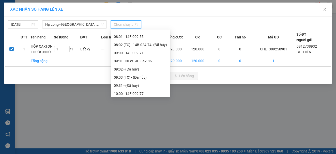
scroll to position [203, 0]
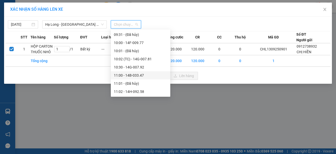
click at [133, 76] on div "11:00 - 14B-033.47" at bounding box center [140, 75] width 53 height 6
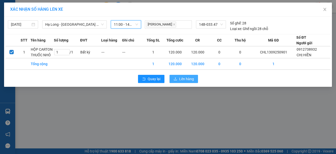
click at [189, 80] on span "Lên hàng" at bounding box center [186, 79] width 15 height 6
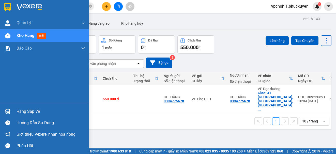
click at [27, 114] on div "Hàng sắp về" at bounding box center [51, 111] width 69 height 8
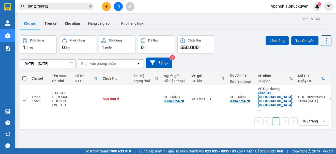
click at [298, 133] on section "Kết quả tìm kiếm ( 0 ) Bộ lọc No Data 0912738932 vpchohl1.phucxuyen 2 [PERSON_N…" at bounding box center [168, 77] width 336 height 154
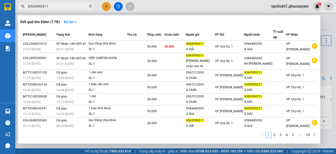
type input "0365990311"
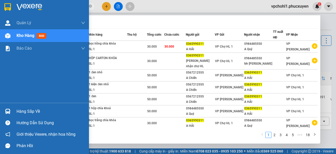
click at [23, 113] on div "Hàng sắp về" at bounding box center [51, 111] width 69 height 8
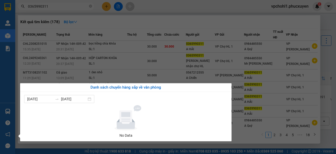
click at [250, 133] on section "Kết quả tìm kiếm ( 178 ) Bộ lọc Mã ĐH Trạng thái Món hàng Thu hộ Tổng cước Chưa…" at bounding box center [168, 77] width 336 height 154
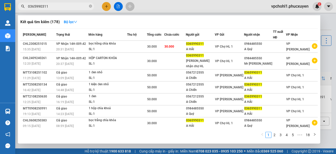
click at [325, 62] on div at bounding box center [168, 77] width 336 height 154
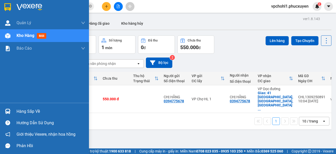
click at [14, 115] on div "Hàng sắp về" at bounding box center [44, 110] width 89 height 11
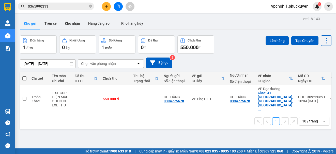
click at [268, 141] on section "Kết quả tìm kiếm ( 178 ) Bộ lọc Mã ĐH Trạng thái Món hàng Thu hộ Tổng cước Chưa…" at bounding box center [168, 77] width 336 height 154
click at [117, 7] on icon "file-add" at bounding box center [118, 7] width 4 height 4
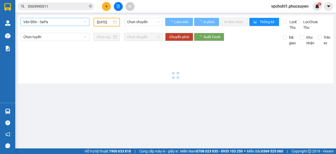
type input "[DATE]"
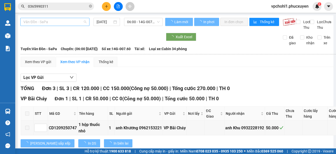
click at [54, 24] on span "Vân Đồn - SaPa" at bounding box center [54, 22] width 63 height 8
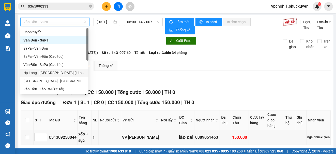
click at [67, 73] on div "Hạ Long - [GEOGRAPHIC_DATA] (Limousine)" at bounding box center [54, 73] width 62 height 6
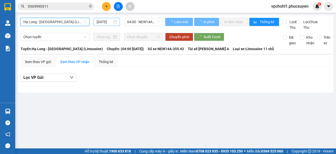
click at [99, 23] on input "[DATE]" at bounding box center [105, 22] width 16 height 6
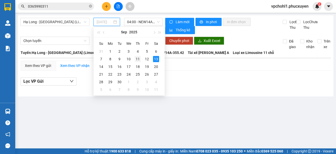
click at [136, 59] on div "11" at bounding box center [138, 59] width 6 height 6
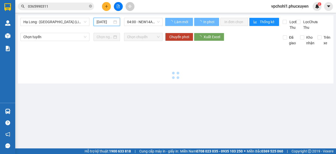
type input "[DATE]"
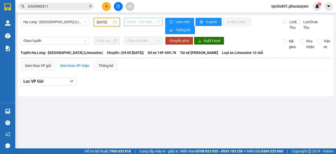
click at [141, 23] on span "04:00 - 14F-009.78" at bounding box center [143, 22] width 33 height 8
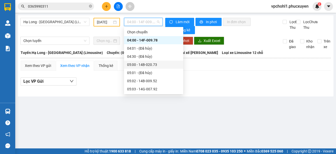
click at [140, 64] on div "05:00 - 14B-020.73" at bounding box center [153, 65] width 53 height 6
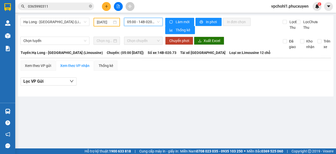
click at [138, 22] on span "05:00 - 14B-020.73" at bounding box center [143, 22] width 33 height 8
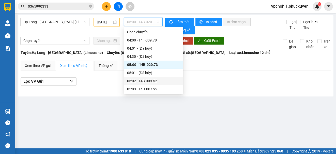
click at [152, 82] on div "05:02 - 14B-009.52" at bounding box center [153, 81] width 53 height 6
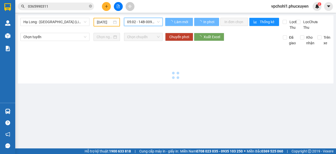
click at [147, 25] on span "05:02 - 14B-009.52" at bounding box center [143, 22] width 33 height 8
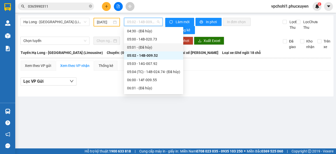
scroll to position [51, 0]
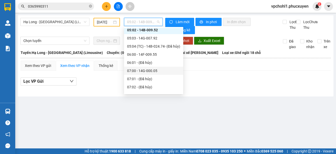
click at [146, 71] on div "07:00 - 14G-000.05" at bounding box center [153, 71] width 53 height 6
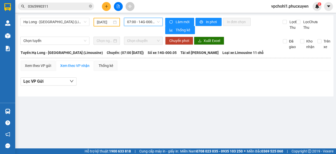
click at [142, 23] on span "07:00 - 14G-000.05" at bounding box center [143, 22] width 33 height 8
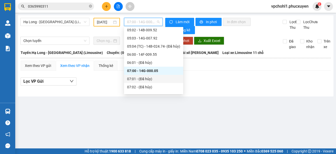
scroll to position [76, 0]
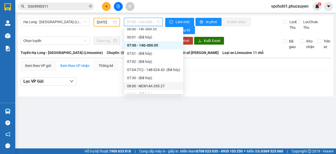
click at [158, 87] on div "08:00 - NEW14A-355.27" at bounding box center [153, 86] width 53 height 6
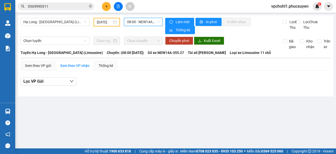
click at [141, 21] on span "08:00 - NEW14A-355.27" at bounding box center [143, 22] width 33 height 8
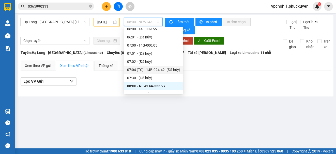
scroll to position [102, 0]
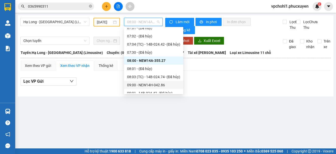
click at [154, 87] on div "09:00 - NEW14H-042.86" at bounding box center [153, 85] width 53 height 6
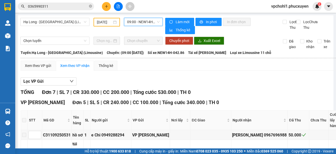
click at [138, 24] on span "09:00 - NEW14H-042.86" at bounding box center [143, 22] width 33 height 8
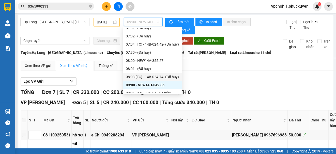
scroll to position [127, 0]
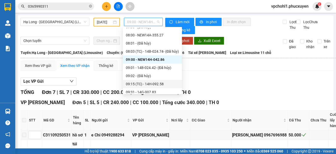
click at [156, 83] on div "09:15 (TC) - 14H-092.58" at bounding box center [152, 84] width 53 height 6
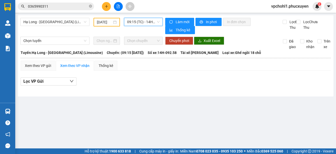
click at [142, 23] on span "09:15 (TC) - 14H-092.58" at bounding box center [143, 22] width 33 height 8
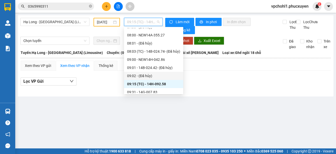
scroll to position [152, 0]
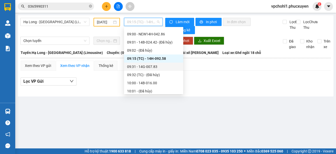
click at [153, 66] on div "09:31 - 14G-007.83" at bounding box center [153, 67] width 53 height 6
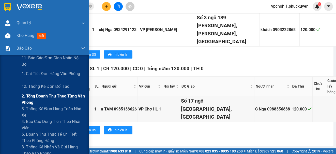
click at [46, 98] on span "2. Tổng doanh thu theo từng văn phòng" at bounding box center [53, 99] width 63 height 13
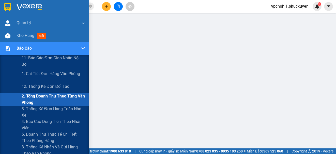
click at [34, 98] on span "2. Tổng doanh thu theo từng văn phòng" at bounding box center [53, 99] width 63 height 13
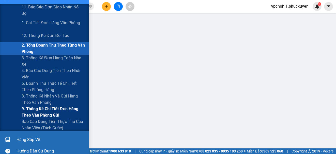
click at [39, 111] on span "9. Thống kê chi tiết đơn hàng theo văn phòng gửi" at bounding box center [53, 111] width 63 height 13
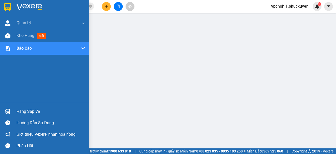
click at [16, 114] on div "Hàng sắp về" at bounding box center [44, 110] width 89 height 11
click at [14, 112] on div "Hàng sắp về" at bounding box center [44, 110] width 89 height 11
click at [23, 113] on div "Hàng sắp về" at bounding box center [51, 111] width 69 height 8
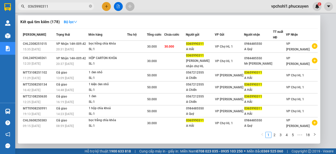
drag, startPoint x: 48, startPoint y: 7, endPoint x: 22, endPoint y: 7, distance: 25.7
click at [22, 7] on div "0365990311" at bounding box center [49, 7] width 99 height 8
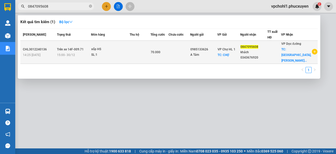
type input "0847095608"
click at [168, 56] on td "70.000" at bounding box center [159, 52] width 18 height 23
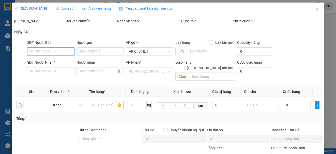
type input "0985133626"
type input "A Tám"
checkbox input "true"
type input "CHỢ"
type input "0847095608"
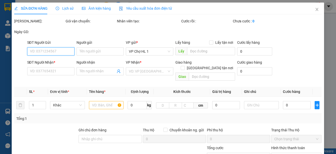
type input "khách 0343676920"
checkbox input "true"
type input "[GEOGRAPHIC_DATA],[PERSON_NAME],[GEOGRAPHIC_DATA],[GEOGRAPHIC_DATA]"
type input "70.000"
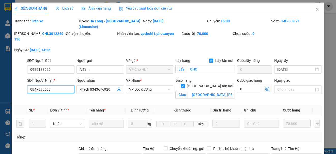
drag, startPoint x: 50, startPoint y: 83, endPoint x: 12, endPoint y: 83, distance: 37.8
click at [12, 83] on div "SỬA ĐƠN HÀNG Lịch sử Ảnh kiện hàng Yêu cầu xuất hóa đơn điện tử Total Paid Fee …" at bounding box center [168, 118] width 312 height 230
click at [315, 9] on icon "close" at bounding box center [317, 9] width 4 height 4
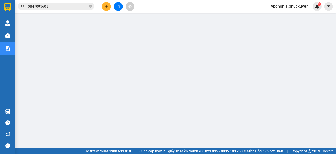
click at [106, 7] on icon "plus" at bounding box center [107, 7] width 4 height 4
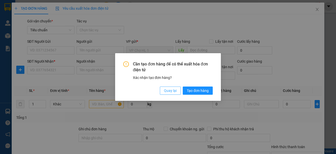
drag, startPoint x: 171, startPoint y: 91, endPoint x: 83, endPoint y: 80, distance: 89.3
click at [170, 91] on span "Quay lại" at bounding box center [170, 91] width 13 height 6
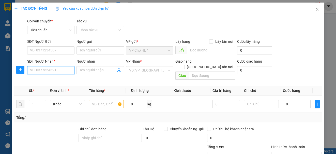
click at [48, 69] on input "SĐT Người Nhận *" at bounding box center [50, 70] width 47 height 8
paste input "0847095608"
type input "0847095608"
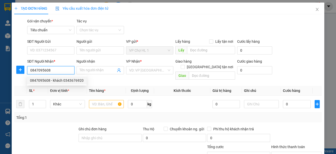
drag, startPoint x: 58, startPoint y: 78, endPoint x: 97, endPoint y: 76, distance: 38.6
click at [57, 78] on div "0847095608 - khách 0343676920" at bounding box center [57, 80] width 54 height 6
type input "khách 0343676920"
checkbox input "true"
type input "[GEOGRAPHIC_DATA],[PERSON_NAME],[GEOGRAPHIC_DATA],[GEOGRAPHIC_DATA]"
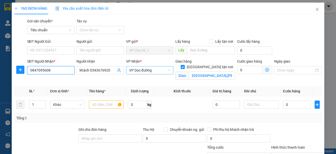
click at [151, 71] on span "VP Dọc đường" at bounding box center [149, 70] width 41 height 8
type input "0847095608"
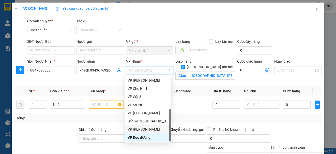
drag, startPoint x: 153, startPoint y: 129, endPoint x: 166, endPoint y: 117, distance: 17.6
click at [153, 129] on div "VP [PERSON_NAME]" at bounding box center [147, 129] width 41 height 6
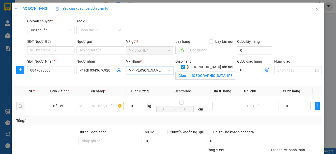
click at [265, 69] on icon "dollar-circle" at bounding box center [267, 70] width 4 height 4
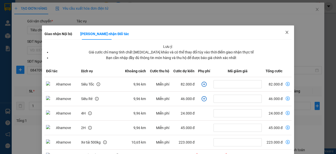
drag, startPoint x: 283, startPoint y: 32, endPoint x: 246, endPoint y: 32, distance: 36.8
click at [285, 32] on icon "close" at bounding box center [287, 32] width 4 height 4
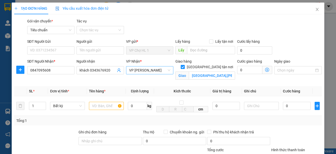
click at [149, 71] on span "VP [PERSON_NAME]" at bounding box center [149, 70] width 41 height 8
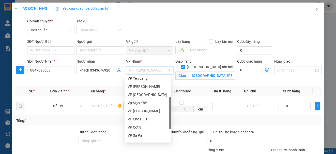
scroll to position [25, 0]
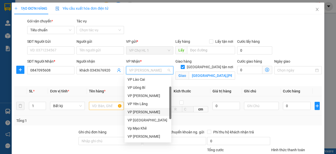
click at [144, 112] on div "VP [PERSON_NAME]" at bounding box center [147, 112] width 41 height 6
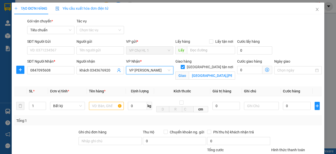
click at [265, 69] on icon "dollar-circle" at bounding box center [267, 70] width 4 height 4
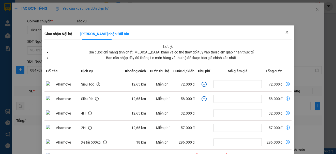
click at [285, 33] on icon "close" at bounding box center [287, 32] width 4 height 4
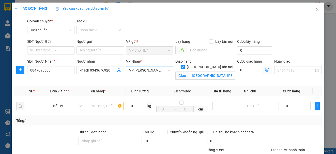
click at [136, 70] on span "VP [PERSON_NAME]" at bounding box center [149, 70] width 41 height 8
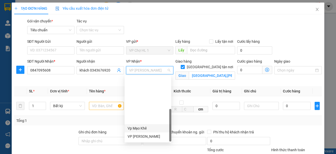
scroll to position [81, 0]
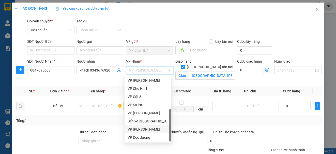
click at [136, 128] on div "VP [PERSON_NAME]" at bounding box center [147, 129] width 41 height 6
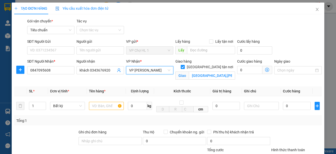
click at [265, 69] on icon "dollar-circle" at bounding box center [267, 70] width 4 height 4
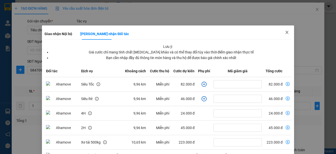
click at [285, 32] on icon "close" at bounding box center [286, 32] width 3 height 3
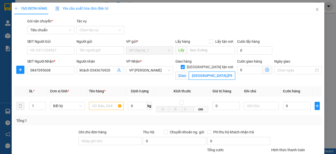
click at [189, 71] on input "[GEOGRAPHIC_DATA],[PERSON_NAME],[GEOGRAPHIC_DATA],[GEOGRAPHIC_DATA]" at bounding box center [212, 75] width 46 height 8
drag, startPoint x: 189, startPoint y: 71, endPoint x: 229, endPoint y: 69, distance: 40.2
click at [229, 71] on input "[GEOGRAPHIC_DATA],[PERSON_NAME],[GEOGRAPHIC_DATA],[GEOGRAPHIC_DATA]" at bounding box center [212, 75] width 46 height 8
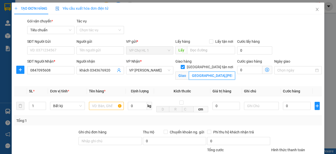
scroll to position [0, 0]
click at [189, 71] on input "[GEOGRAPHIC_DATA],[PERSON_NAME],[GEOGRAPHIC_DATA],[GEOGRAPHIC_DATA]" at bounding box center [212, 75] width 46 height 8
drag, startPoint x: 229, startPoint y: 70, endPoint x: 179, endPoint y: 70, distance: 50.5
click at [185, 71] on span "Giao TIỂU KHU THEMANSION,[GEOGRAPHIC_DATA],[PERSON_NAME],[GEOGRAPHIC_DATA],[GEO…" at bounding box center [205, 75] width 60 height 8
click at [189, 71] on input "TIỂU KHU THEMANSION,[GEOGRAPHIC_DATA] Đ,[PERSON_NAME],[GEOGRAPHIC_DATA],[GEOGRA…" at bounding box center [212, 75] width 46 height 8
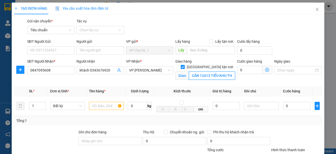
type input "CĂN 12A13 TIỂU KHU THEMANSION,[GEOGRAPHIC_DATA],[PERSON_NAME],[GEOGRAPHIC_DATA]…"
click at [287, 43] on div "SĐT Người Gửi VD: 0371234567 Người gửi Tên người gửi VP gửi * VP Chợ HL 1 Lấy h…" at bounding box center [174, 48] width 296 height 18
click at [265, 69] on icon "dollar-circle" at bounding box center [267, 70] width 4 height 4
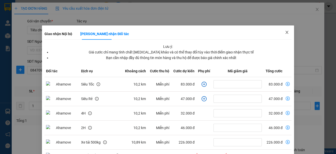
click at [285, 31] on icon "close" at bounding box center [287, 32] width 4 height 4
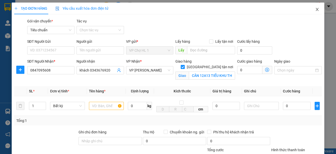
click at [315, 9] on icon "close" at bounding box center [316, 9] width 3 height 3
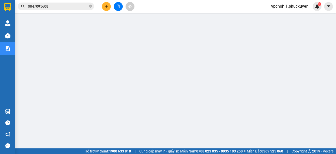
click at [106, 8] on icon "plus" at bounding box center [107, 7] width 4 height 4
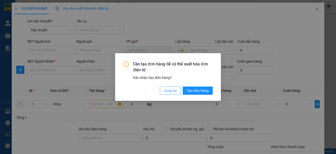
click at [168, 91] on span "Quay lại" at bounding box center [170, 91] width 13 height 6
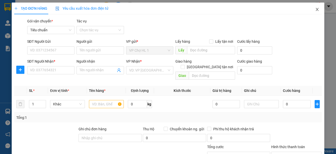
click at [315, 9] on icon "close" at bounding box center [317, 9] width 4 height 4
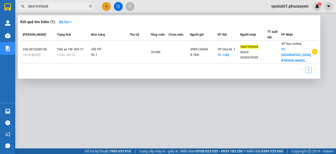
drag, startPoint x: 56, startPoint y: 7, endPoint x: 40, endPoint y: 7, distance: 16.5
click at [40, 7] on input "0847095608" at bounding box center [58, 7] width 60 height 6
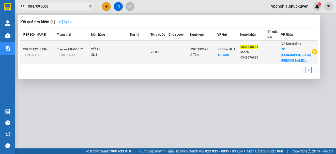
click at [104, 55] on div "SL: 1" at bounding box center [110, 55] width 38 height 6
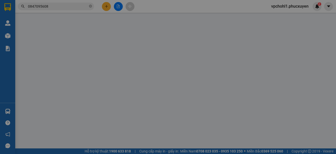
type input "0985133626"
type input "A Tám"
checkbox input "true"
type input "CHỢ"
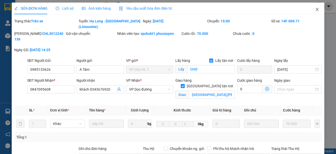
click at [315, 9] on icon "close" at bounding box center [317, 9] width 4 height 4
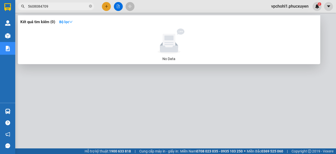
drag, startPoint x: 53, startPoint y: 6, endPoint x: 21, endPoint y: 6, distance: 31.7
click at [21, 6] on span "5608084709" at bounding box center [56, 7] width 76 height 8
click at [52, 6] on input "0989552888" at bounding box center [58, 7] width 60 height 6
click at [107, 6] on div at bounding box center [168, 77] width 336 height 154
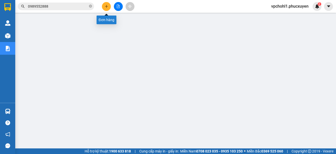
click at [108, 6] on icon "plus" at bounding box center [107, 7] width 4 height 4
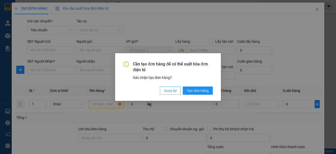
drag, startPoint x: 176, startPoint y: 89, endPoint x: 144, endPoint y: 82, distance: 33.0
click at [175, 89] on span "Quay lại" at bounding box center [170, 91] width 13 height 6
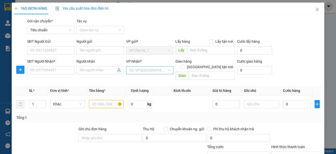
click at [143, 71] on input "search" at bounding box center [148, 70] width 38 height 8
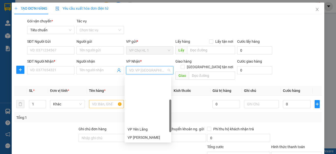
scroll to position [76, 0]
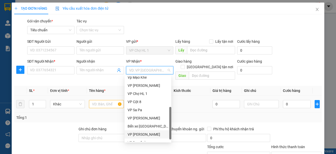
drag, startPoint x: 148, startPoint y: 134, endPoint x: 168, endPoint y: 106, distance: 34.7
click at [148, 134] on div "VP [PERSON_NAME]" at bounding box center [147, 134] width 41 height 6
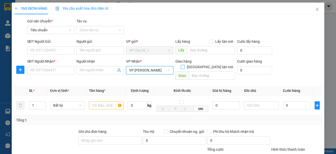
click at [184, 65] on input "[GEOGRAPHIC_DATA] tận nơi" at bounding box center [183, 67] width 4 height 4
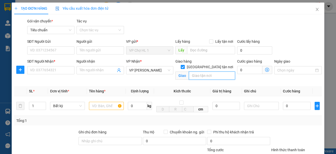
click at [201, 71] on input "text" at bounding box center [212, 75] width 46 height 8
drag, startPoint x: 284, startPoint y: 49, endPoint x: 275, endPoint y: 68, distance: 21.4
click at [284, 49] on div "SĐT Người Gửi VD: 0371234567 Người gửi Tên người gửi VP gửi * VP Chợ HL 1 Lấy h…" at bounding box center [174, 48] width 296 height 18
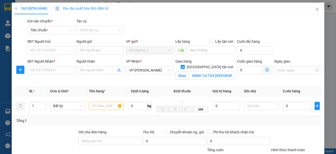
click at [265, 70] on icon "dollar-circle" at bounding box center [267, 70] width 4 height 4
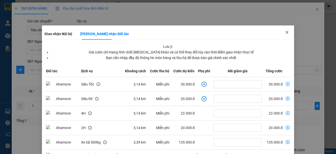
click at [285, 33] on icon "close" at bounding box center [286, 32] width 3 height 3
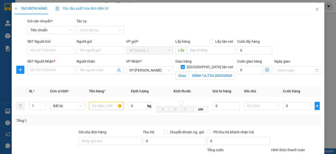
click at [265, 71] on icon "dollar-circle" at bounding box center [267, 70] width 4 height 4
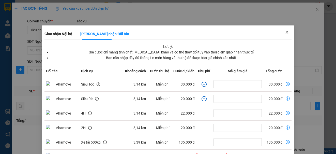
click at [286, 32] on span "Close" at bounding box center [287, 32] width 14 height 14
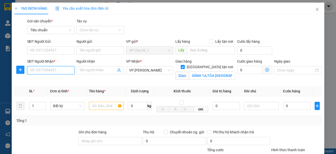
click at [56, 70] on input "SĐT Người Nhận *" at bounding box center [50, 70] width 47 height 8
click at [315, 8] on icon "close" at bounding box center [317, 9] width 4 height 4
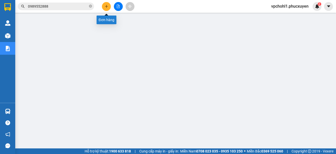
click at [106, 6] on icon "plus" at bounding box center [107, 7] width 4 height 4
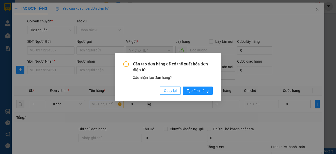
click at [166, 90] on span "Quay lại" at bounding box center [170, 91] width 13 height 6
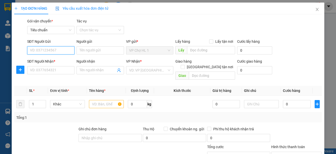
click at [47, 50] on input "SĐT Người Gửi" at bounding box center [50, 50] width 47 height 8
click at [53, 60] on div "0985133626 - a TÁM" at bounding box center [50, 61] width 41 height 6
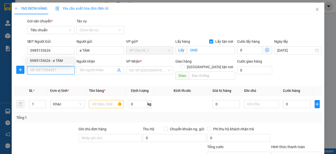
click at [49, 72] on input "SĐT Người Nhận *" at bounding box center [50, 70] width 47 height 8
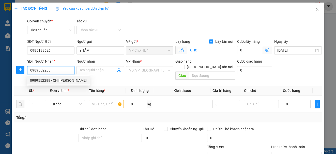
click at [54, 77] on div "0989552288 - CHỊ [PERSON_NAME]" at bounding box center [58, 80] width 63 height 8
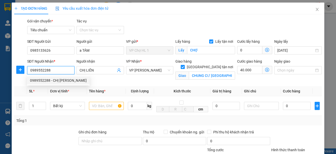
drag, startPoint x: 51, startPoint y: 70, endPoint x: 26, endPoint y: 71, distance: 24.9
click at [26, 71] on div "SĐT Người Nhận * 0989552288" at bounding box center [50, 70] width 49 height 24
drag, startPoint x: 312, startPoint y: 9, endPoint x: 239, endPoint y: 4, distance: 72.8
click at [315, 9] on icon "close" at bounding box center [317, 9] width 4 height 4
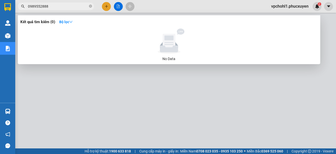
drag, startPoint x: 52, startPoint y: 6, endPoint x: 10, endPoint y: 6, distance: 41.1
click at [10, 6] on section "Kết quả tìm kiếm ( 0 ) Bộ lọc No Data 0989552888 vpchohl1.phucxuyen 2 [PERSON_N…" at bounding box center [168, 77] width 336 height 154
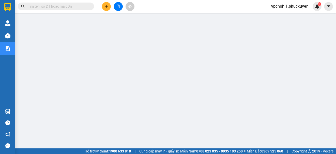
paste input "0989552288"
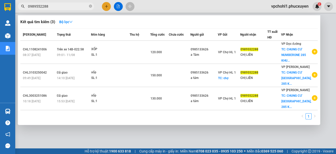
click at [130, 141] on div at bounding box center [168, 77] width 336 height 154
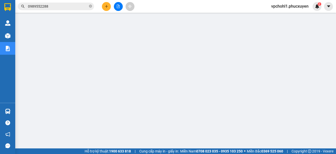
click at [106, 5] on icon "plus" at bounding box center [107, 7] width 4 height 4
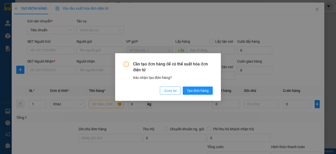
click at [171, 88] on span "Quay lại" at bounding box center [170, 91] width 13 height 6
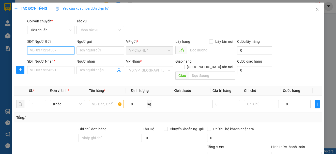
click at [38, 48] on input "SĐT Người Gửi" at bounding box center [50, 50] width 47 height 8
paste input "0989552288"
click at [52, 50] on input "0989552288" at bounding box center [50, 50] width 47 height 8
click at [54, 51] on input "0989552288" at bounding box center [50, 50] width 47 height 8
drag, startPoint x: 60, startPoint y: 51, endPoint x: 24, endPoint y: 51, distance: 36.1
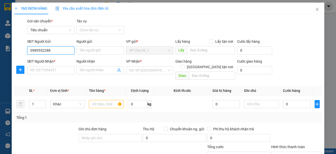
click at [24, 51] on div "SĐT Người Gửi 0989552288 0989552288 Người gửi Tên người gửi VP gửi * VP Chợ HL …" at bounding box center [168, 48] width 308 height 18
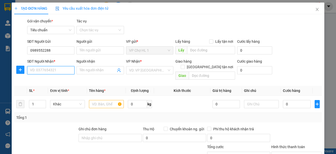
click at [36, 72] on input "SĐT Người Nhận *" at bounding box center [50, 70] width 47 height 8
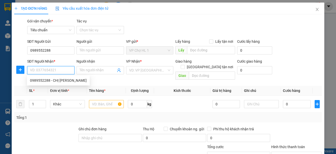
paste input "0989552288"
drag, startPoint x: 52, startPoint y: 81, endPoint x: 55, endPoint y: 65, distance: 15.9
click at [52, 79] on div "0989552288 - CHỊ [PERSON_NAME]" at bounding box center [58, 80] width 57 height 6
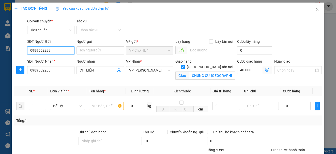
click at [20, 49] on div "SĐT Người Gửi 0989552288 Người gửi Tên người gửi VP gửi * VP Chợ HL 1 Lấy hàng …" at bounding box center [168, 48] width 308 height 18
drag, startPoint x: 32, startPoint y: 58, endPoint x: 20, endPoint y: 60, distance: 12.1
click at [34, 59] on div "0985133626 - a TÁM" at bounding box center [50, 61] width 41 height 6
click at [265, 69] on icon "dollar-circle" at bounding box center [267, 70] width 4 height 4
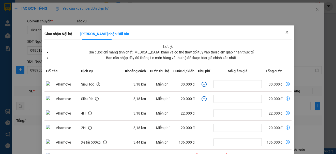
click at [285, 31] on icon "close" at bounding box center [287, 32] width 4 height 4
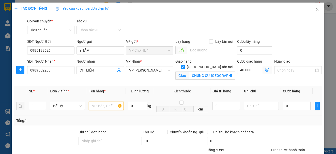
click at [109, 106] on input "text" at bounding box center [106, 106] width 35 height 8
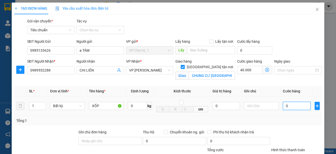
click at [300, 108] on input "0" at bounding box center [297, 106] width 28 height 8
click at [298, 60] on div "Ngày giao" at bounding box center [297, 62] width 47 height 8
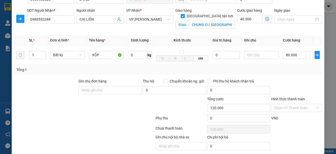
scroll to position [69, 0]
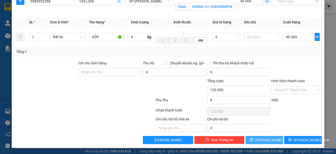
click at [268, 143] on button "[PERSON_NAME]" at bounding box center [264, 140] width 38 height 8
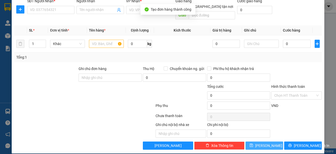
scroll to position [0, 0]
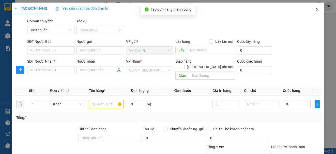
click at [315, 9] on icon "close" at bounding box center [317, 9] width 4 height 4
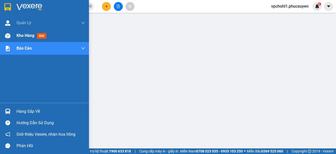
click at [27, 34] on span "Kho hàng" at bounding box center [26, 35] width 18 height 5
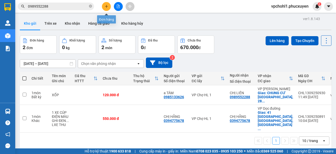
click at [105, 6] on icon "plus" at bounding box center [107, 7] width 4 height 4
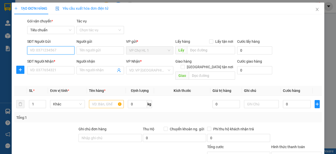
click at [62, 51] on input "SĐT Người Gửi" at bounding box center [50, 50] width 47 height 8
click at [50, 61] on div "0985133626 - a TÁM" at bounding box center [50, 61] width 41 height 6
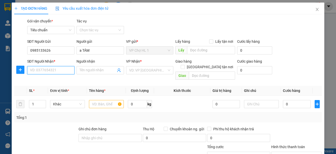
click at [49, 71] on input "SĐT Người Nhận *" at bounding box center [50, 70] width 47 height 8
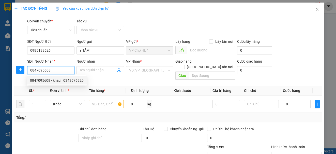
click at [52, 82] on div "0847095608 - khách 0343676920" at bounding box center [57, 80] width 54 height 6
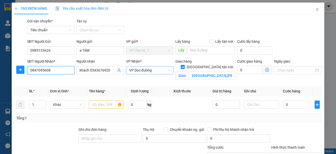
click at [143, 74] on div "VP Dọc đường" at bounding box center [149, 70] width 47 height 8
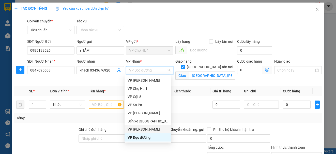
drag, startPoint x: 151, startPoint y: 129, endPoint x: 181, endPoint y: 92, distance: 47.9
click at [151, 129] on div "VP [PERSON_NAME]" at bounding box center [147, 129] width 41 height 6
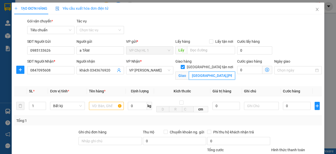
click at [189, 71] on input "[GEOGRAPHIC_DATA],[PERSON_NAME],[GEOGRAPHIC_DATA],[GEOGRAPHIC_DATA]" at bounding box center [212, 75] width 46 height 8
click at [190, 71] on input "[GEOGRAPHIC_DATA],[PERSON_NAME],[GEOGRAPHIC_DATA],[GEOGRAPHIC_DATA]" at bounding box center [212, 75] width 46 height 8
drag, startPoint x: 189, startPoint y: 69, endPoint x: 228, endPoint y: 69, distance: 38.6
click at [228, 71] on input "CĂN 12A13 [GEOGRAPHIC_DATA],[GEOGRAPHIC_DATA],[PERSON_NAME],[GEOGRAPHIC_DATA],[…" at bounding box center [212, 75] width 46 height 8
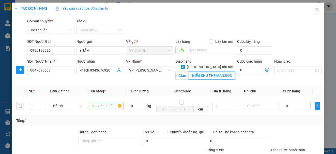
scroll to position [0, 0]
click at [294, 53] on div "SĐT Người Gửi 0985133626 Người gửi a TÁM VP gửi * VP Chợ HL 1 Lấy hàng Lấy tận …" at bounding box center [174, 48] width 296 height 18
click at [253, 71] on input "0" at bounding box center [249, 70] width 25 height 8
click at [101, 106] on input "text" at bounding box center [106, 106] width 35 height 8
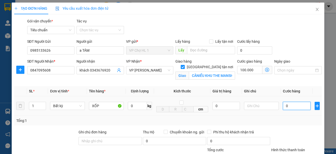
click at [287, 109] on input "0" at bounding box center [297, 106] width 28 height 8
click at [295, 59] on div "Ngày giao" at bounding box center [297, 62] width 47 height 8
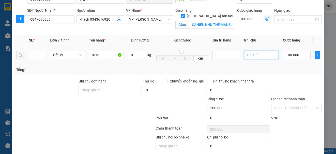
click at [260, 57] on input "text" at bounding box center [261, 55] width 35 height 8
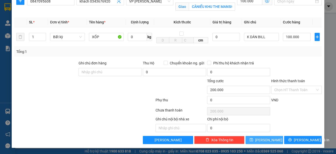
type input "K DÁN BILL"
drag, startPoint x: 269, startPoint y: 140, endPoint x: 271, endPoint y: 152, distance: 12.2
click at [269, 140] on button "[PERSON_NAME]" at bounding box center [264, 140] width 38 height 8
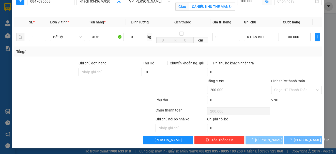
checkbox input "false"
type input "0"
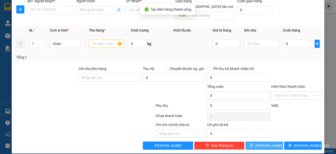
scroll to position [0, 0]
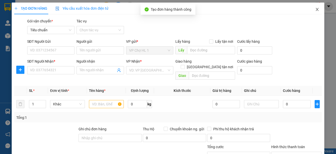
click at [315, 9] on icon "close" at bounding box center [316, 9] width 3 height 3
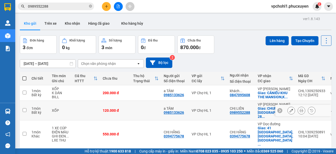
click at [289, 112] on icon at bounding box center [291, 110] width 4 height 4
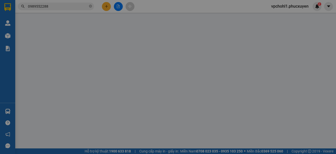
type input "0985133626"
type input "a TÁM"
type input "0989552288"
type input "CHỊ LIÊN"
checkbox input "true"
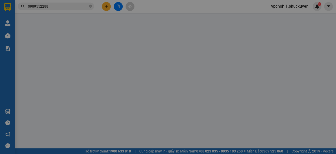
type input "CHUNG CƯ [GEOGRAPHIC_DATA], 285 [PERSON_NAME] ,[GEOGRAPHIC_DATA],[GEOGRAPHIC_DA…"
type input "120.000"
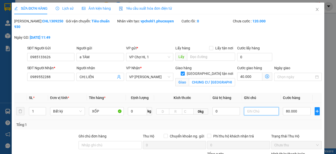
click at [255, 114] on input "text" at bounding box center [261, 111] width 35 height 8
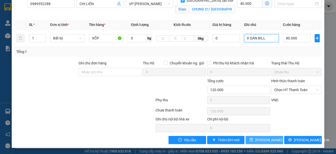
type input "K DÁN BILL"
click at [268, 138] on span "[PERSON_NAME] thay đổi" at bounding box center [275, 140] width 41 height 6
